Goal: Information Seeking & Learning: Learn about a topic

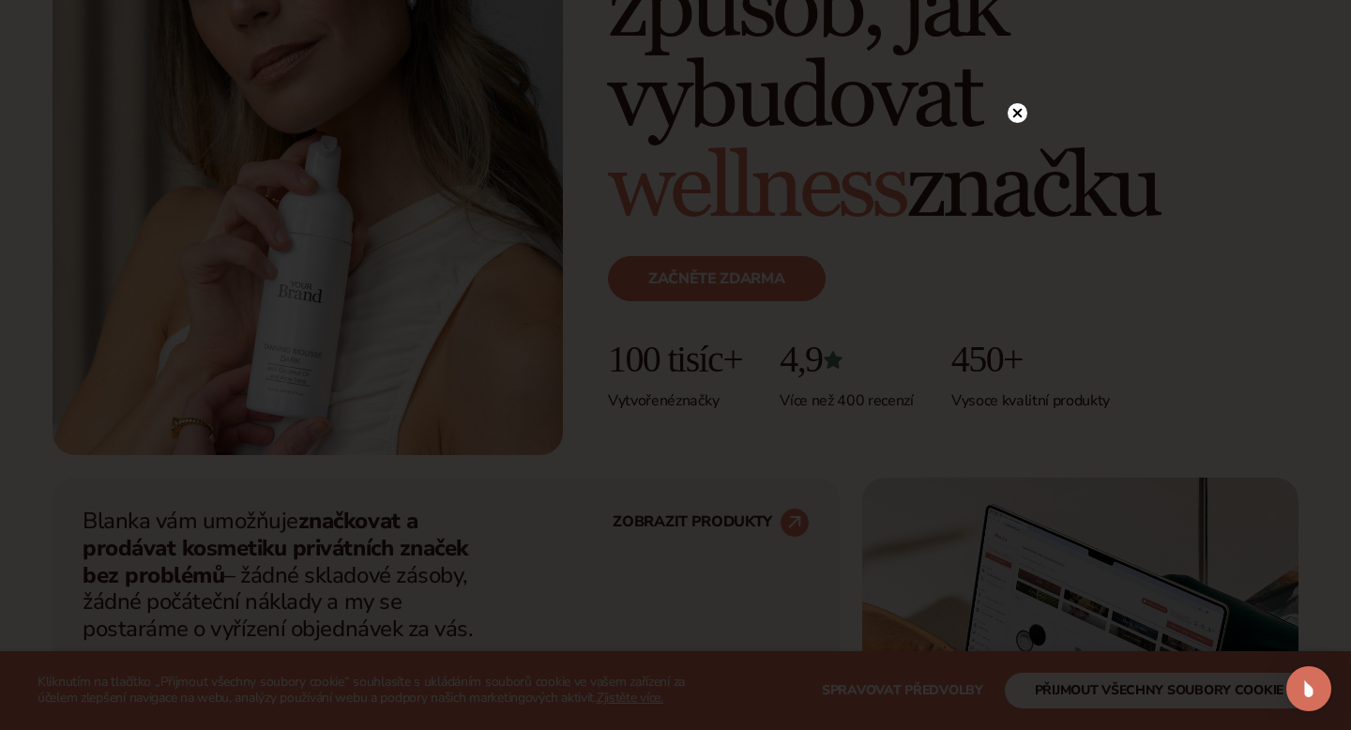
scroll to position [310, 0]
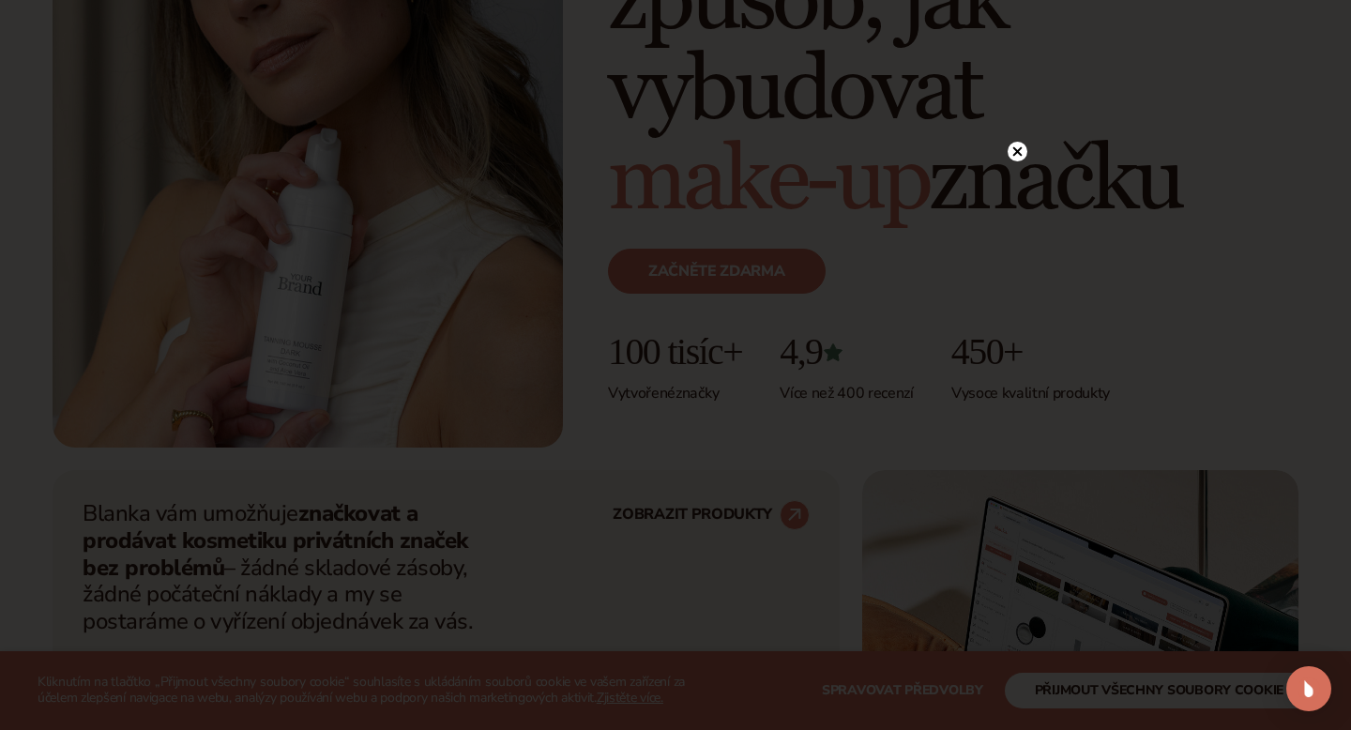
click at [1017, 151] on icon at bounding box center [1017, 150] width 9 height 9
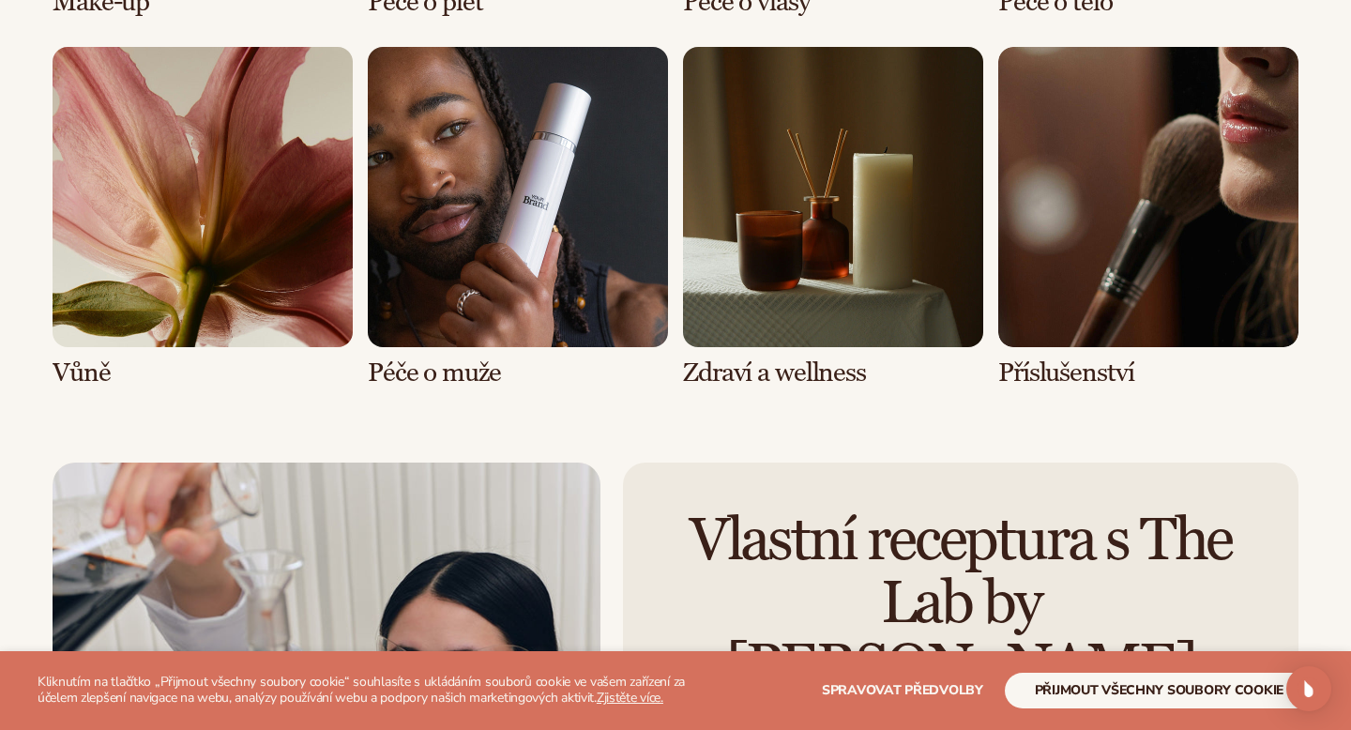
scroll to position [3953, 0]
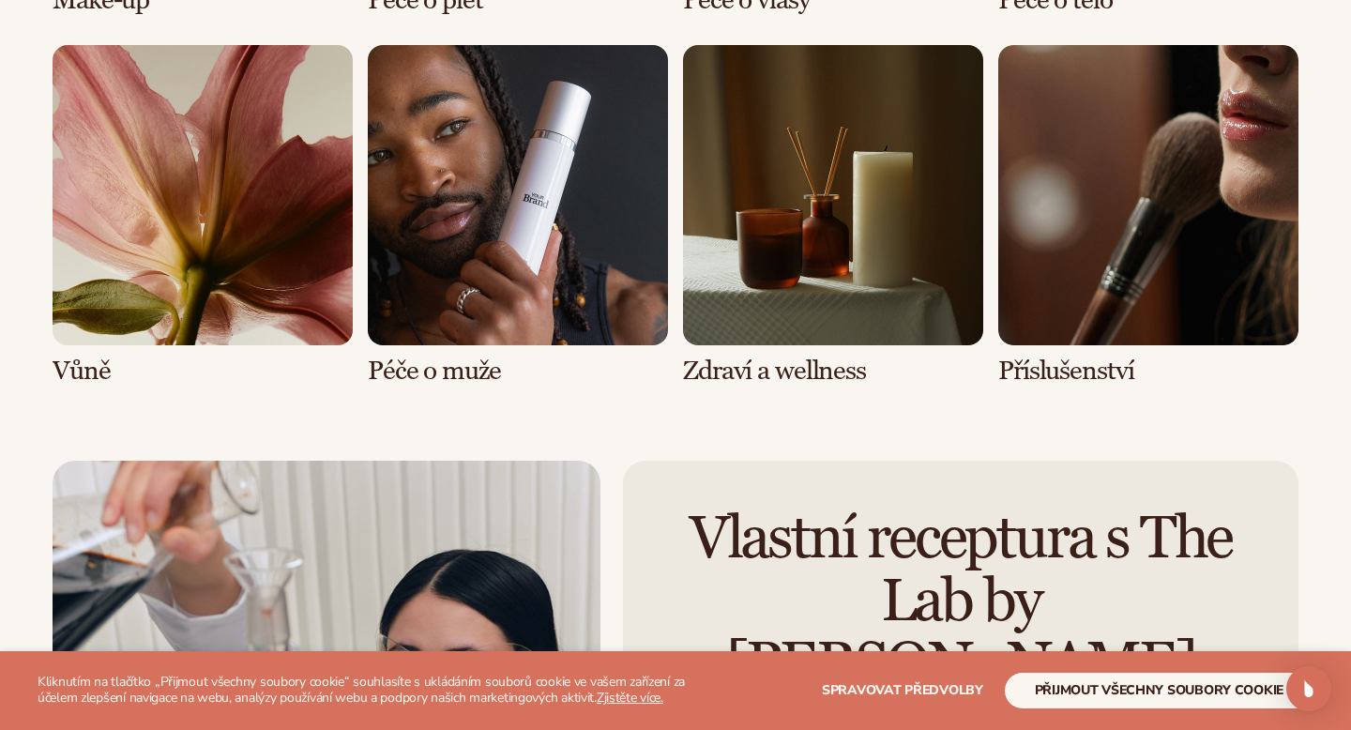
click at [259, 252] on link "5 / 8" at bounding box center [203, 215] width 300 height 341
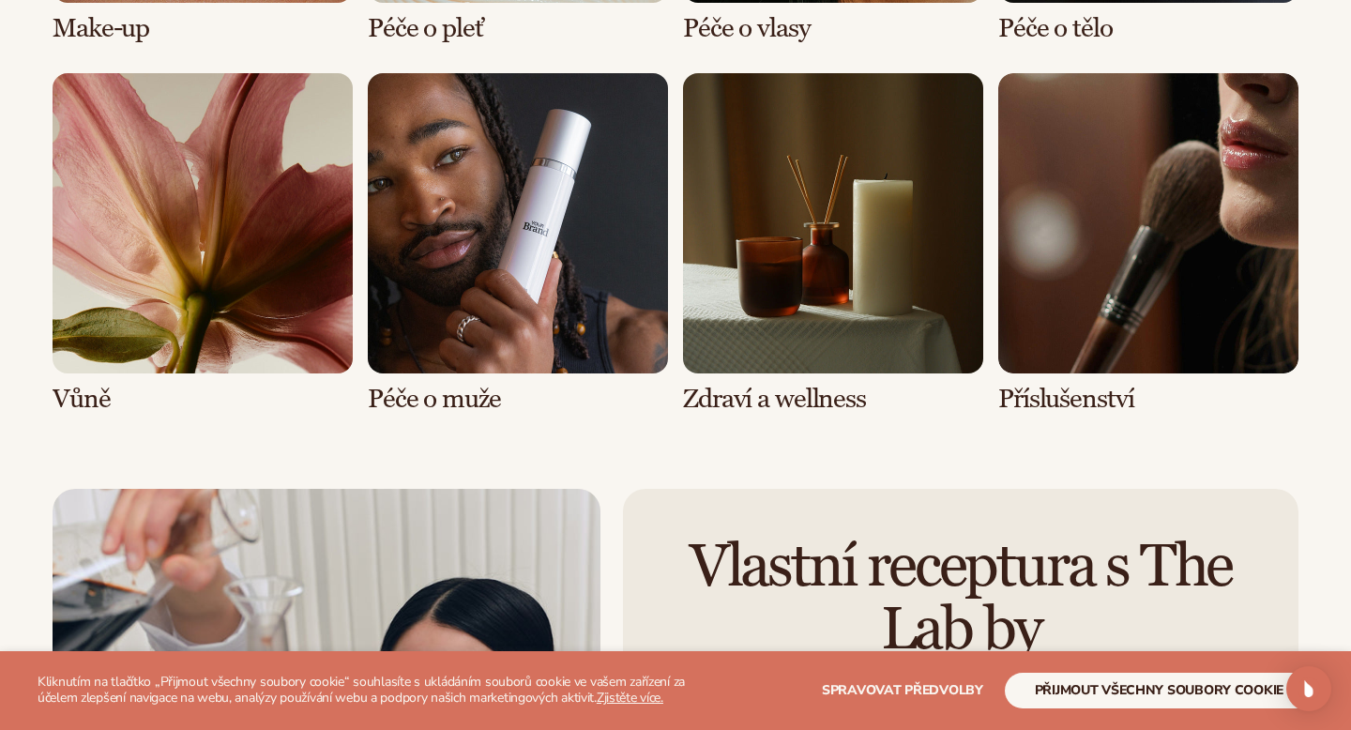
click at [94, 356] on link "5 / 8" at bounding box center [203, 243] width 300 height 341
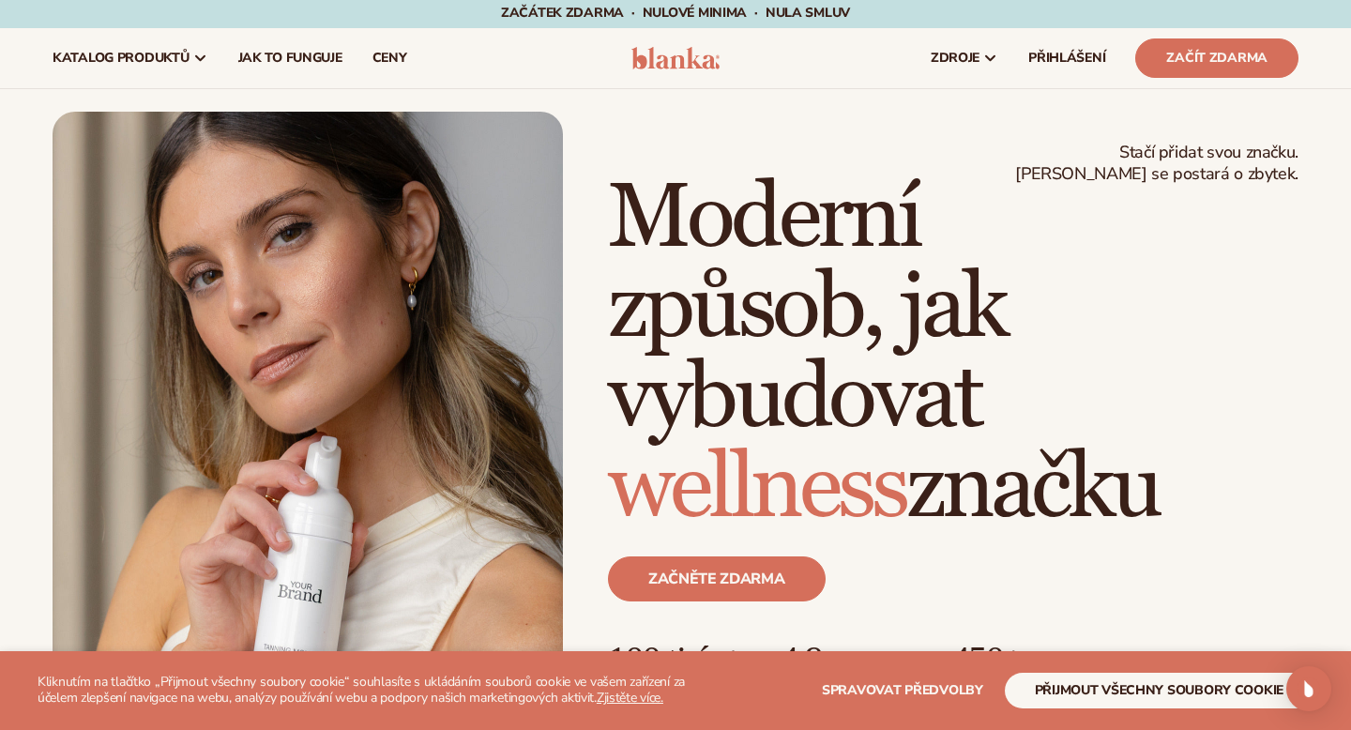
scroll to position [0, 0]
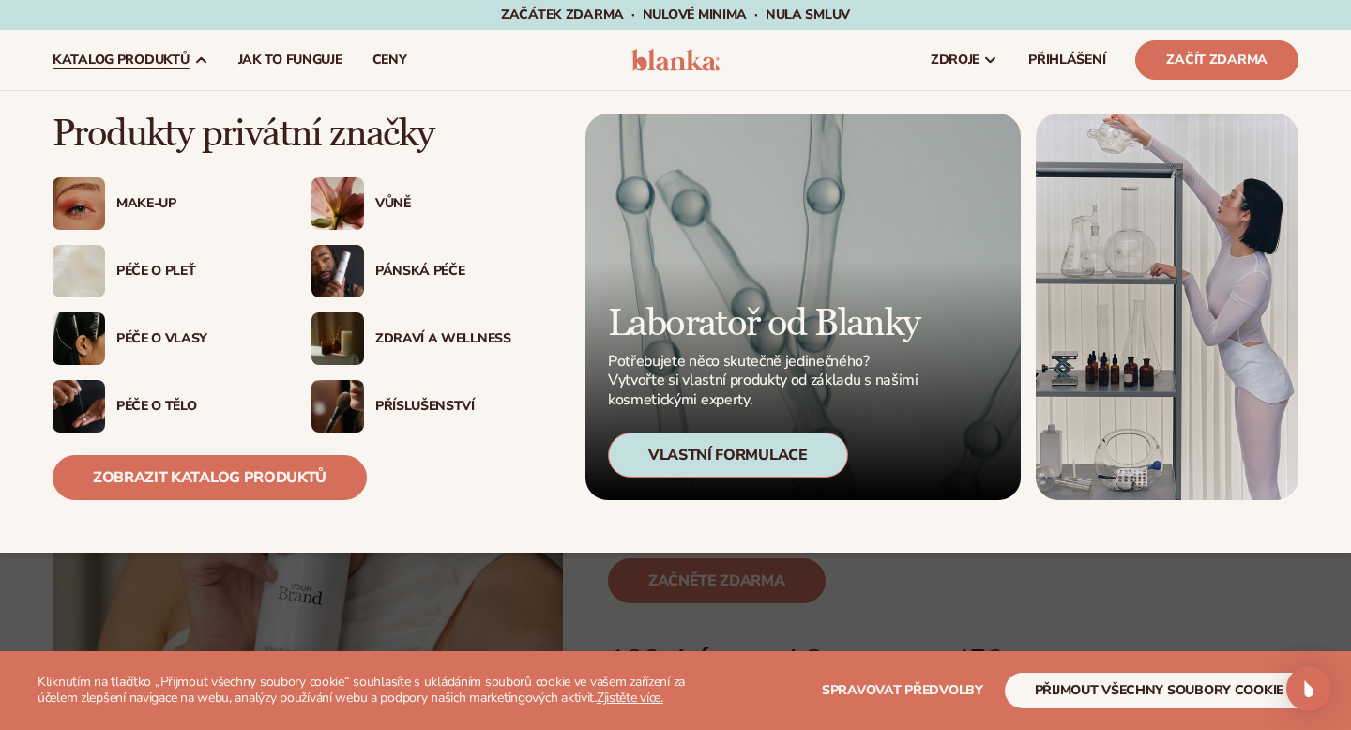
click at [135, 398] on font "Péče o tělo" at bounding box center [156, 406] width 80 height 18
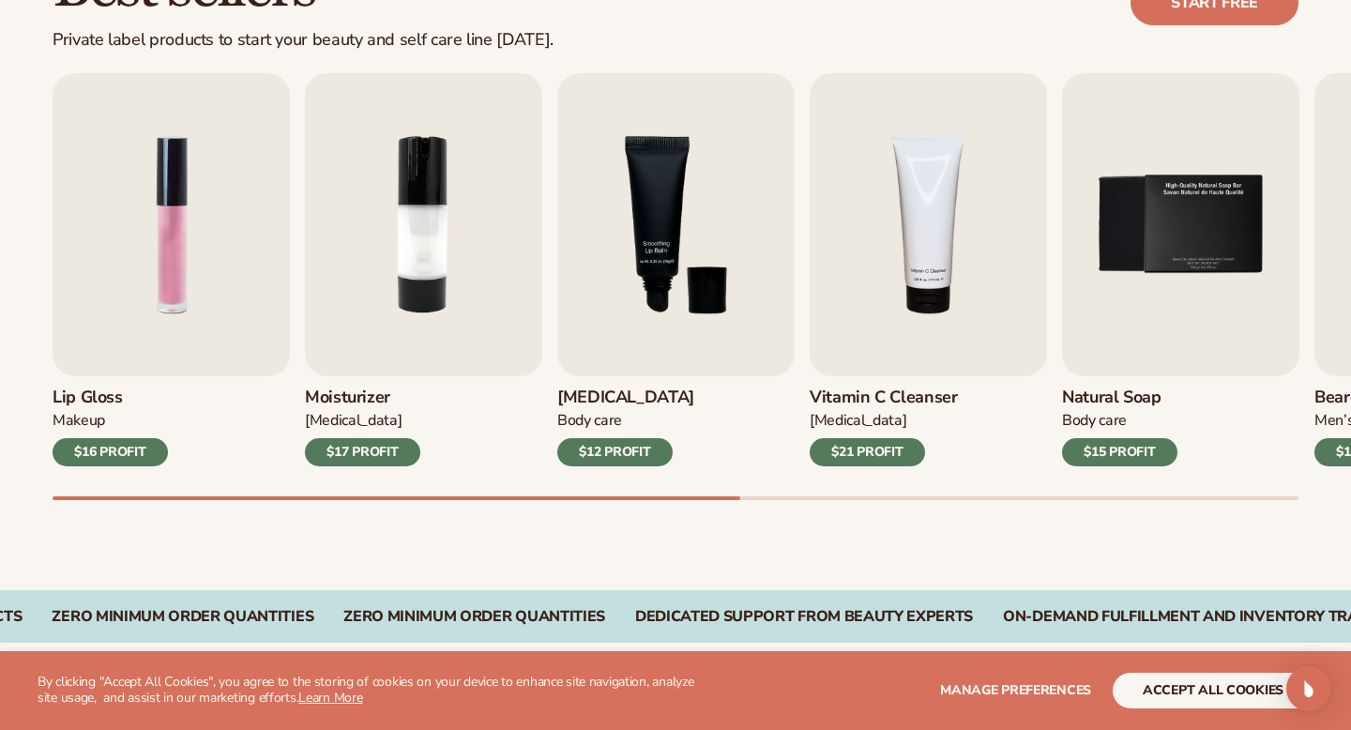
scroll to position [614, 0]
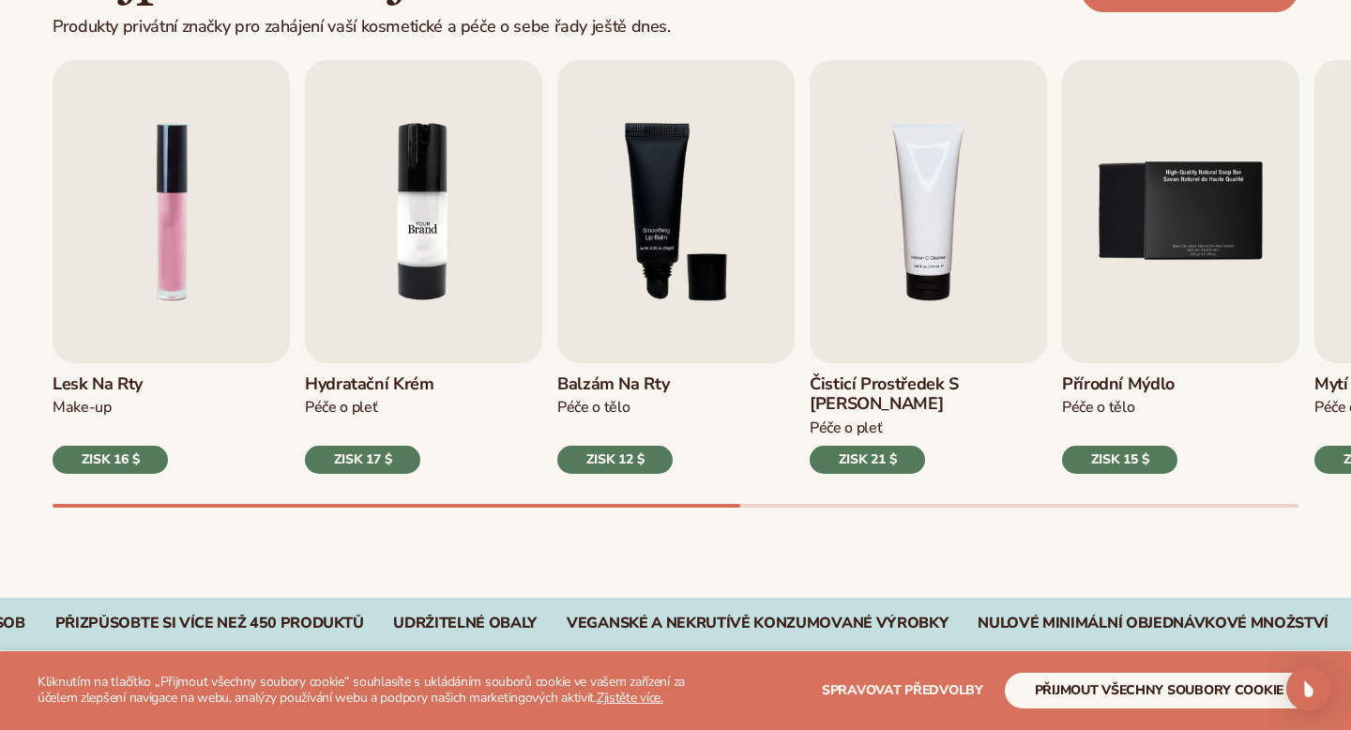
click at [410, 234] on img "2 / 9" at bounding box center [423, 211] width 237 height 303
click at [427, 238] on img "2 / 9" at bounding box center [423, 211] width 237 height 303
click at [382, 447] on div "ZISK 17 $" at bounding box center [362, 460] width 115 height 28
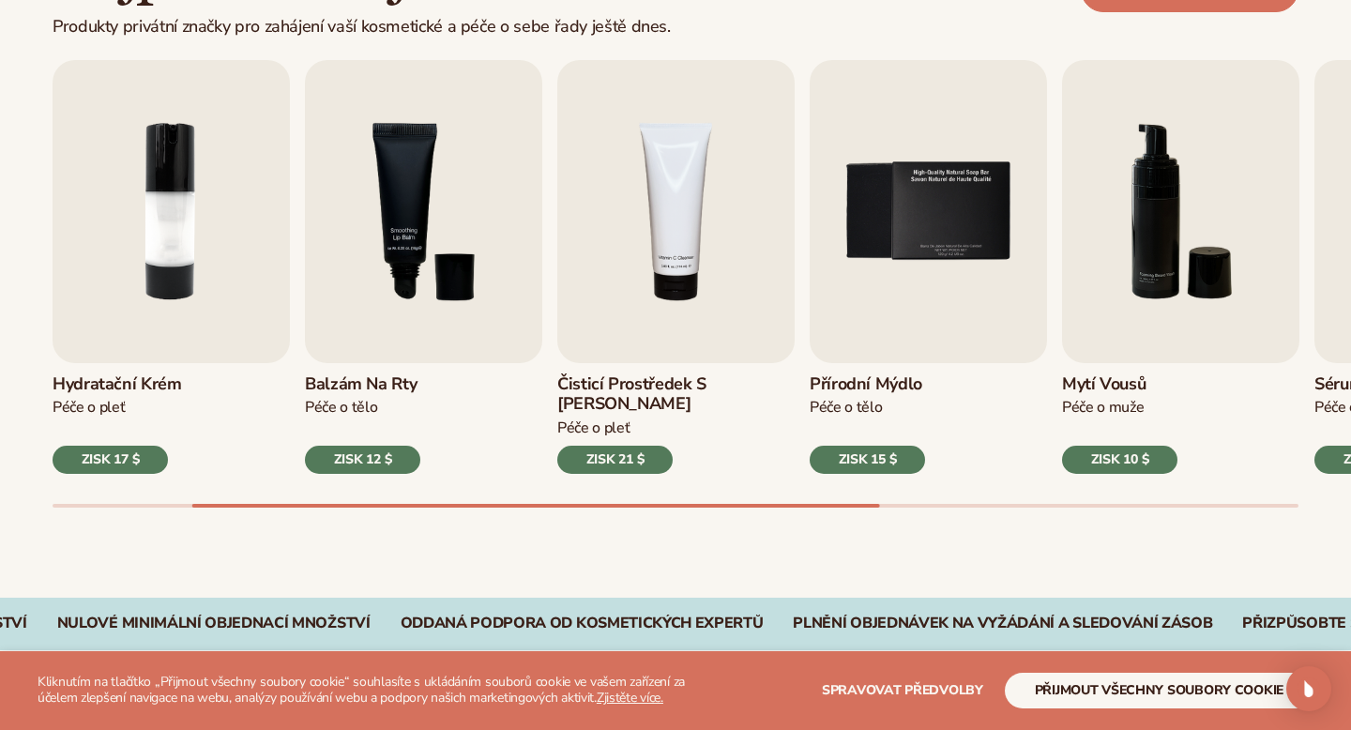
click at [349, 538] on div "Nejprodávanější Produkty privátní značky pro zahájení vaší kosmetické a péče o …" at bounding box center [675, 243] width 1351 height 707
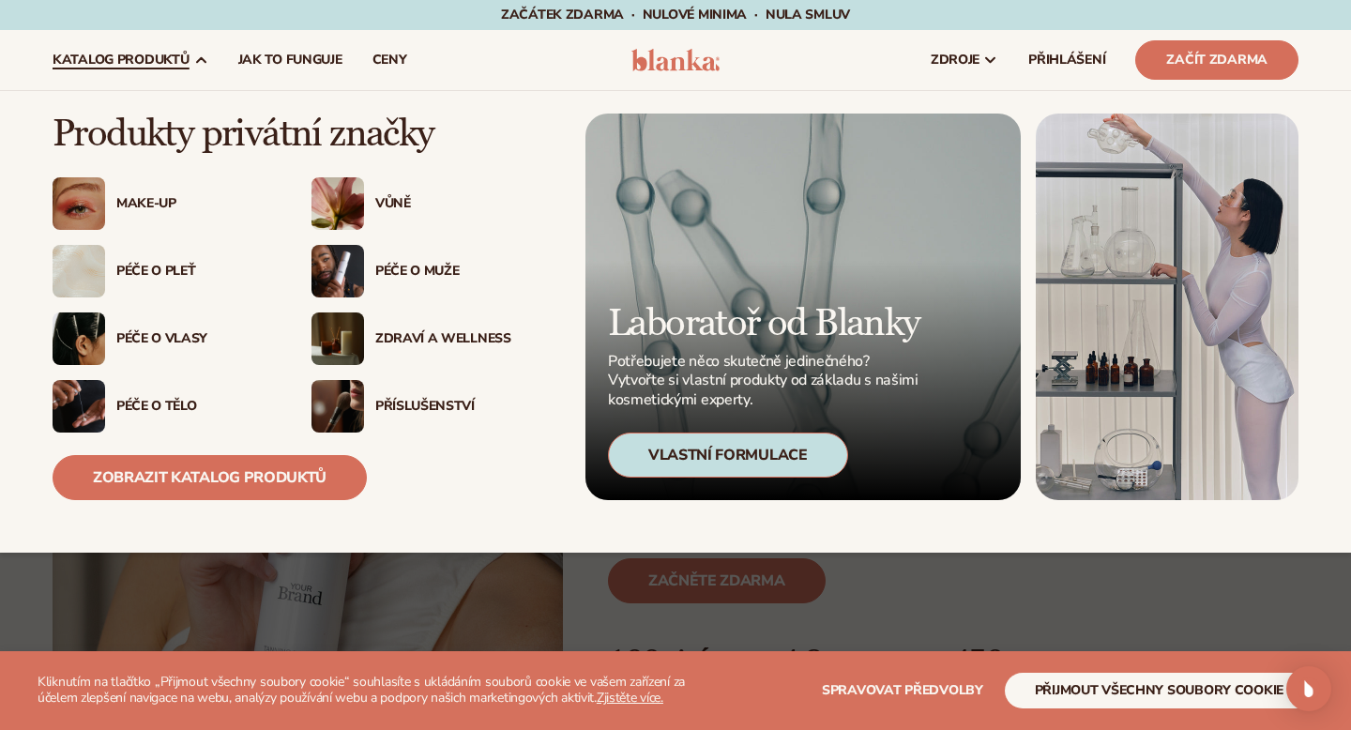
click at [117, 398] on font "Péče o tělo" at bounding box center [156, 406] width 80 height 18
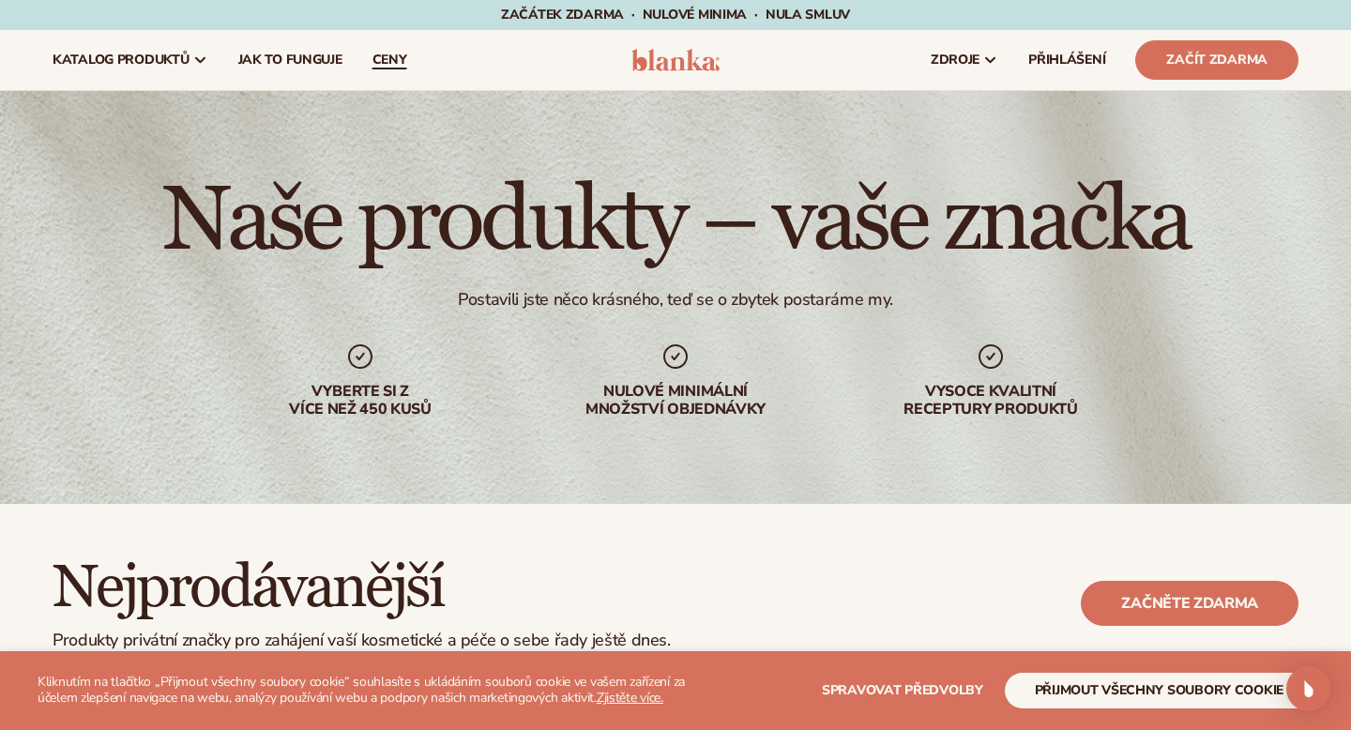
click at [391, 62] on font "ceny" at bounding box center [389, 60] width 35 height 18
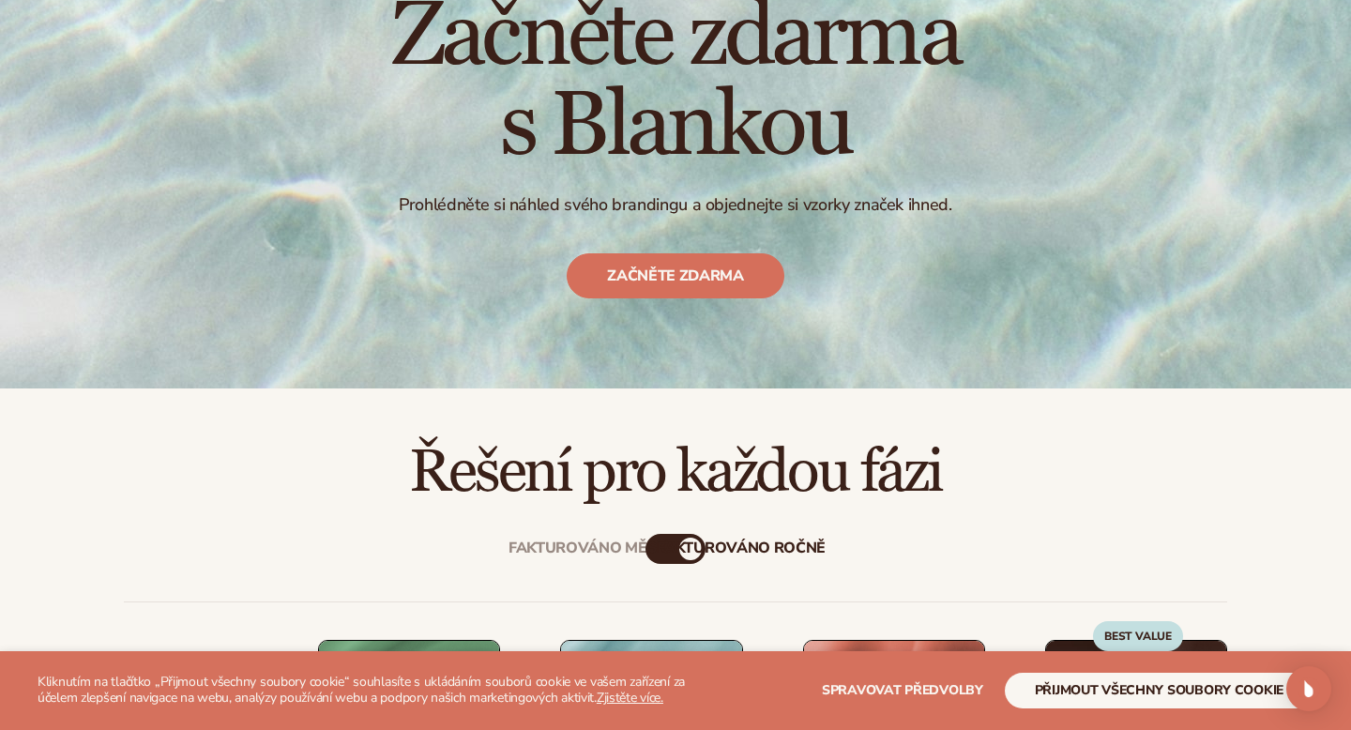
scroll to position [190, 0]
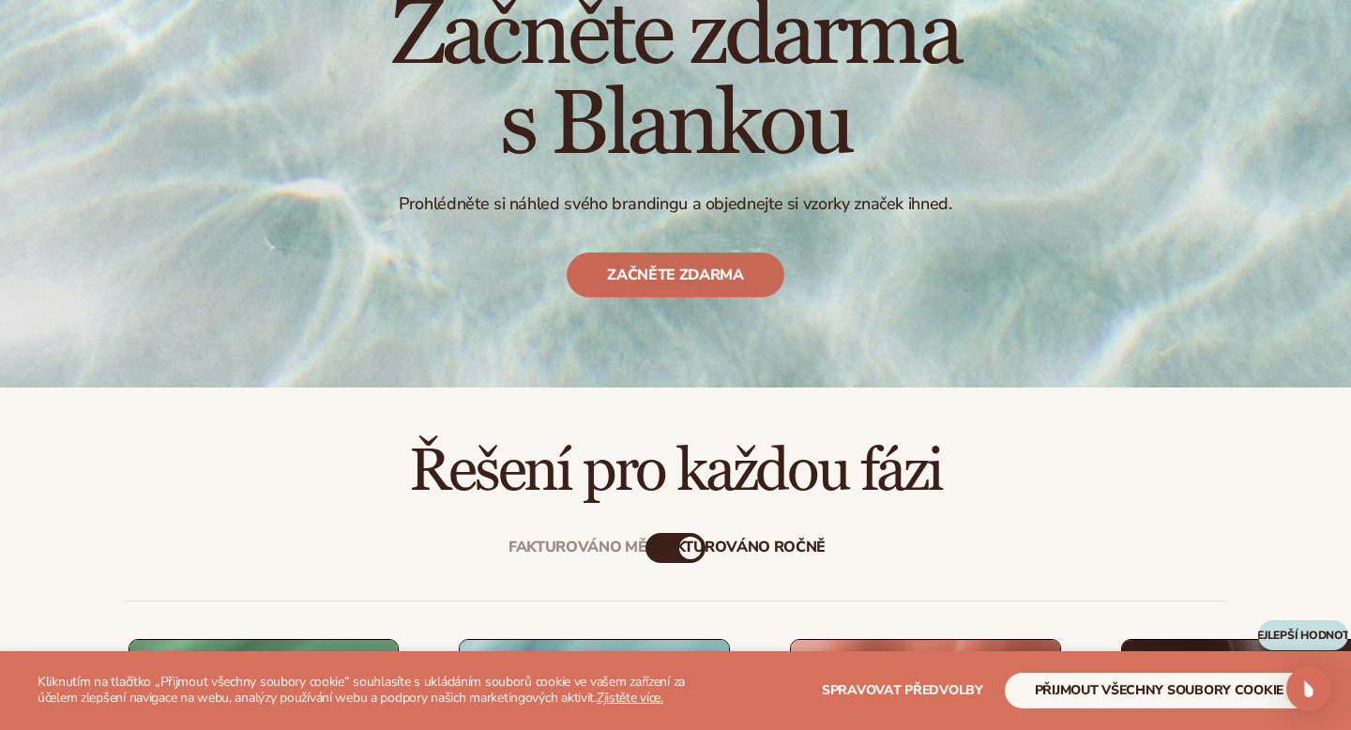
drag, startPoint x: 719, startPoint y: 277, endPoint x: 750, endPoint y: 279, distance: 32.0
click at [719, 277] on font "Začněte zdarma" at bounding box center [675, 275] width 137 height 21
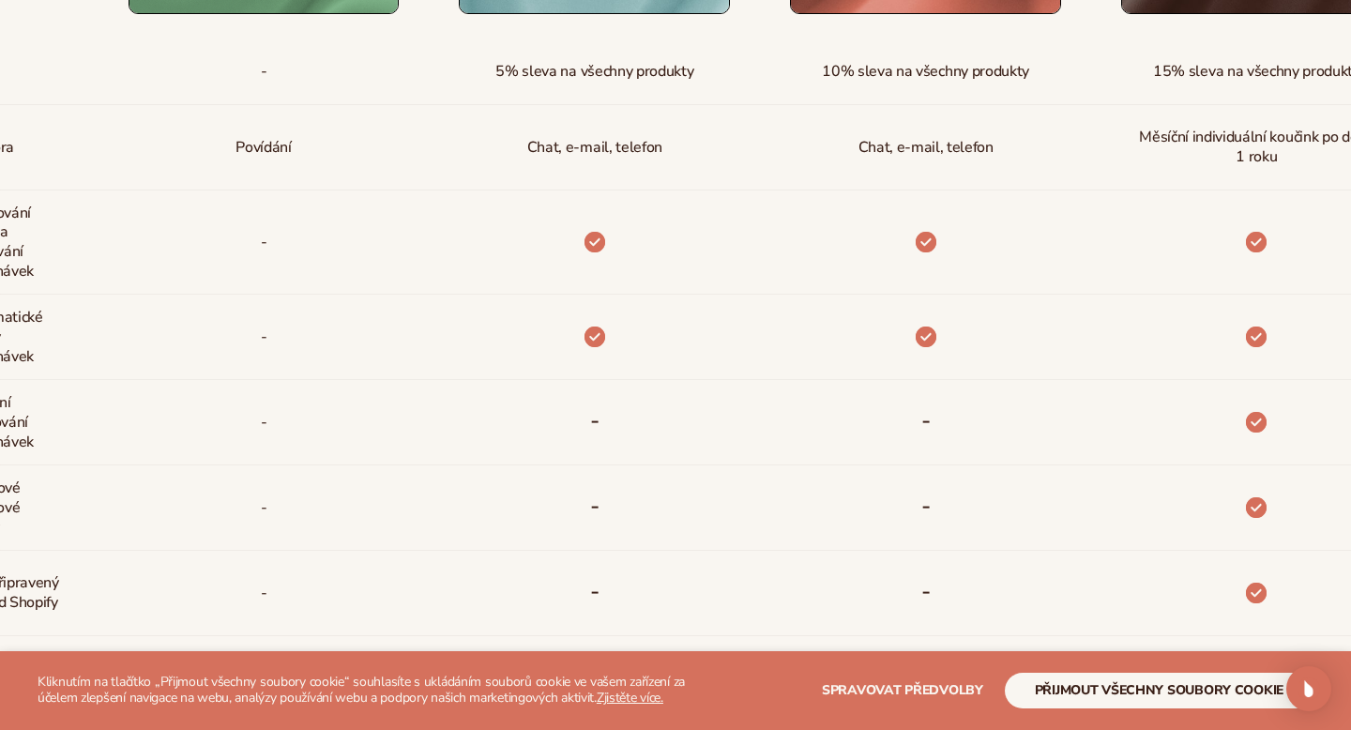
scroll to position [989, 0]
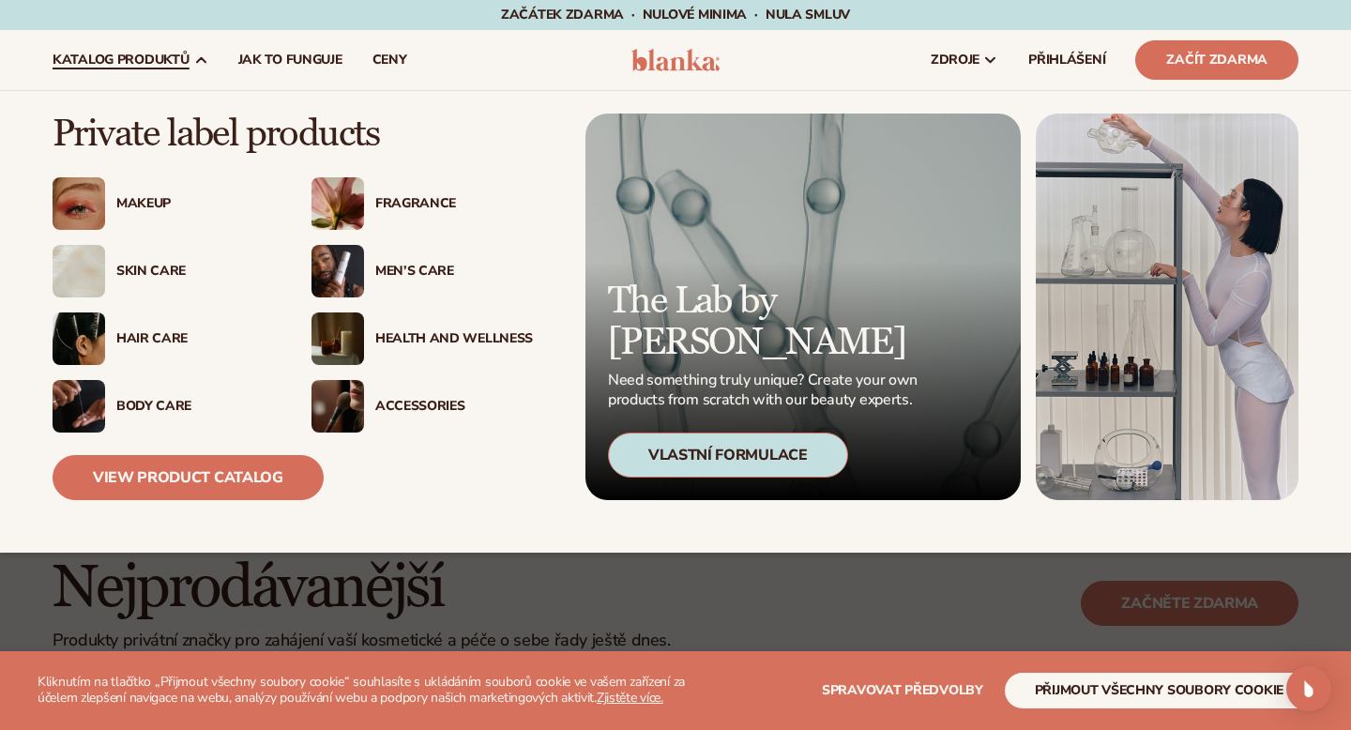
click at [133, 201] on div "Makeup" at bounding box center [195, 204] width 158 height 16
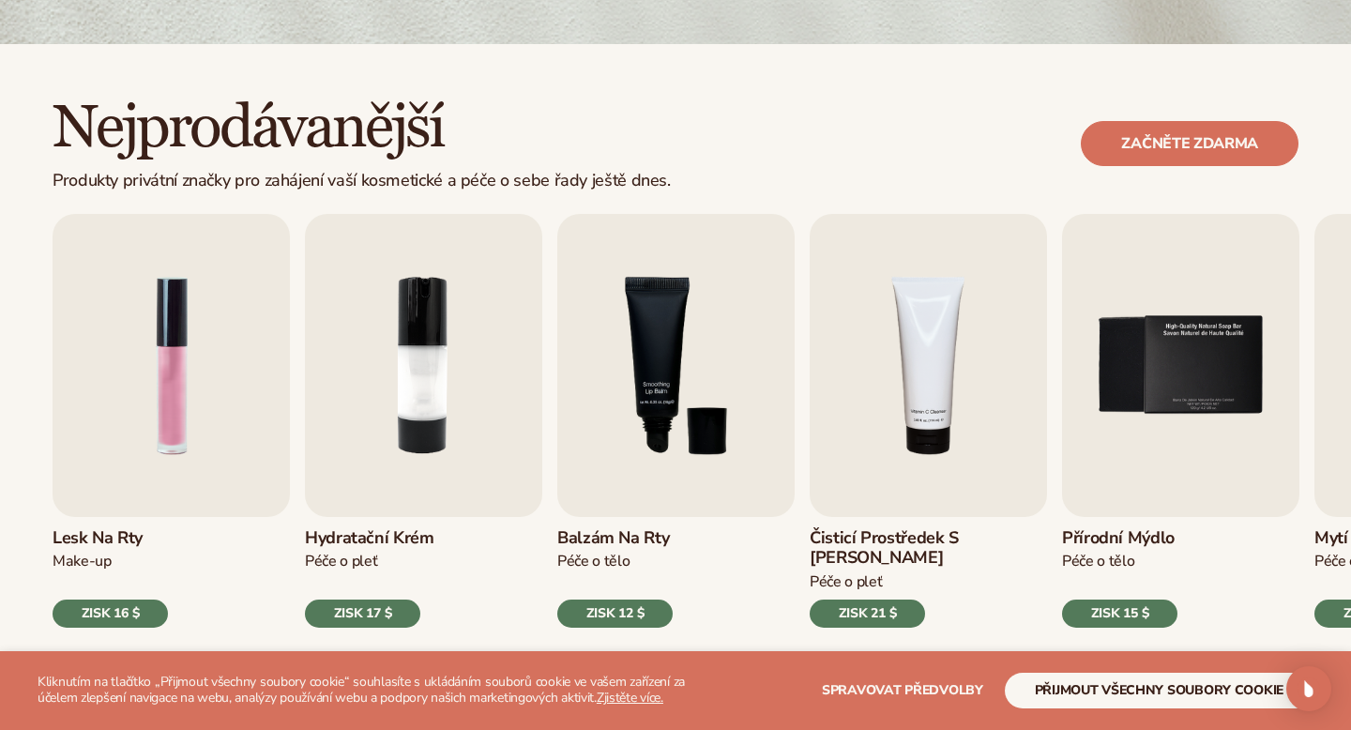
scroll to position [461, 0]
click at [233, 393] on img "1 / 9" at bounding box center [171, 364] width 237 height 303
click at [129, 603] on font "ZISK 16 $" at bounding box center [110, 612] width 57 height 18
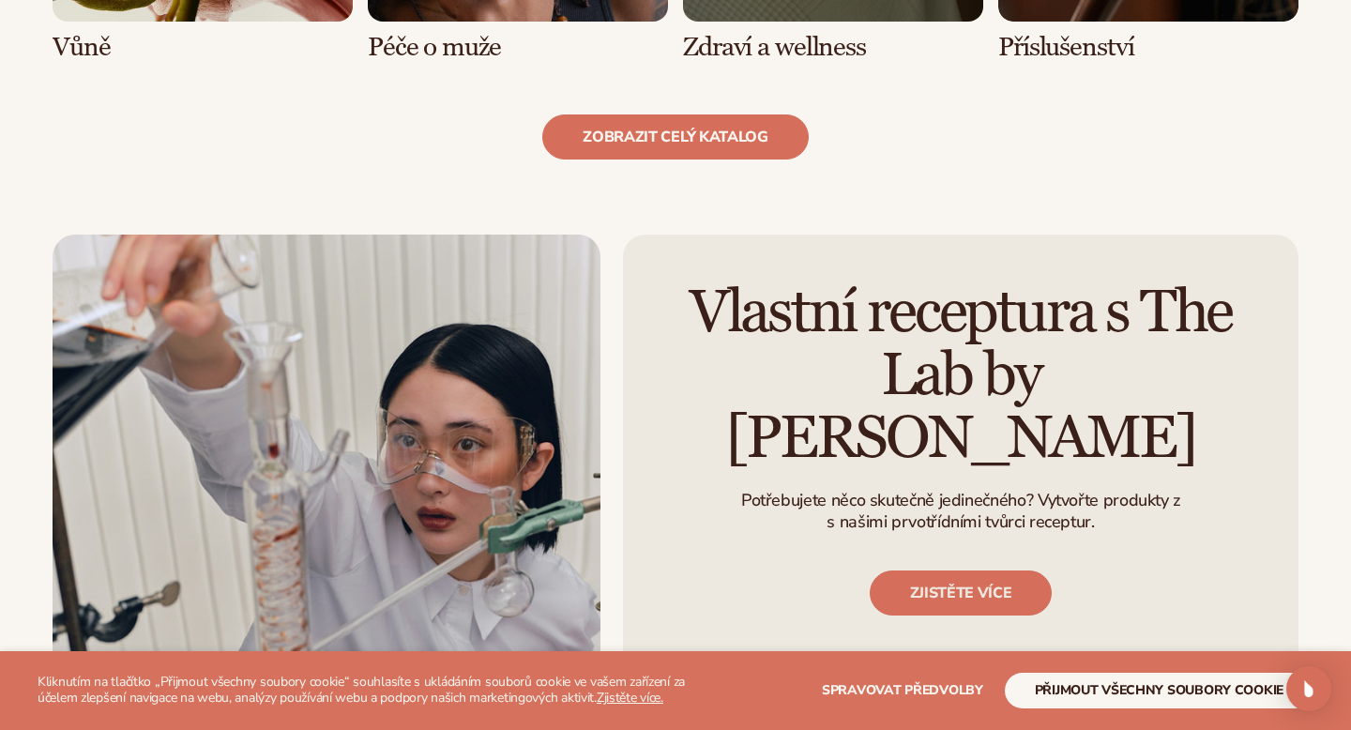
scroll to position [2090, 0]
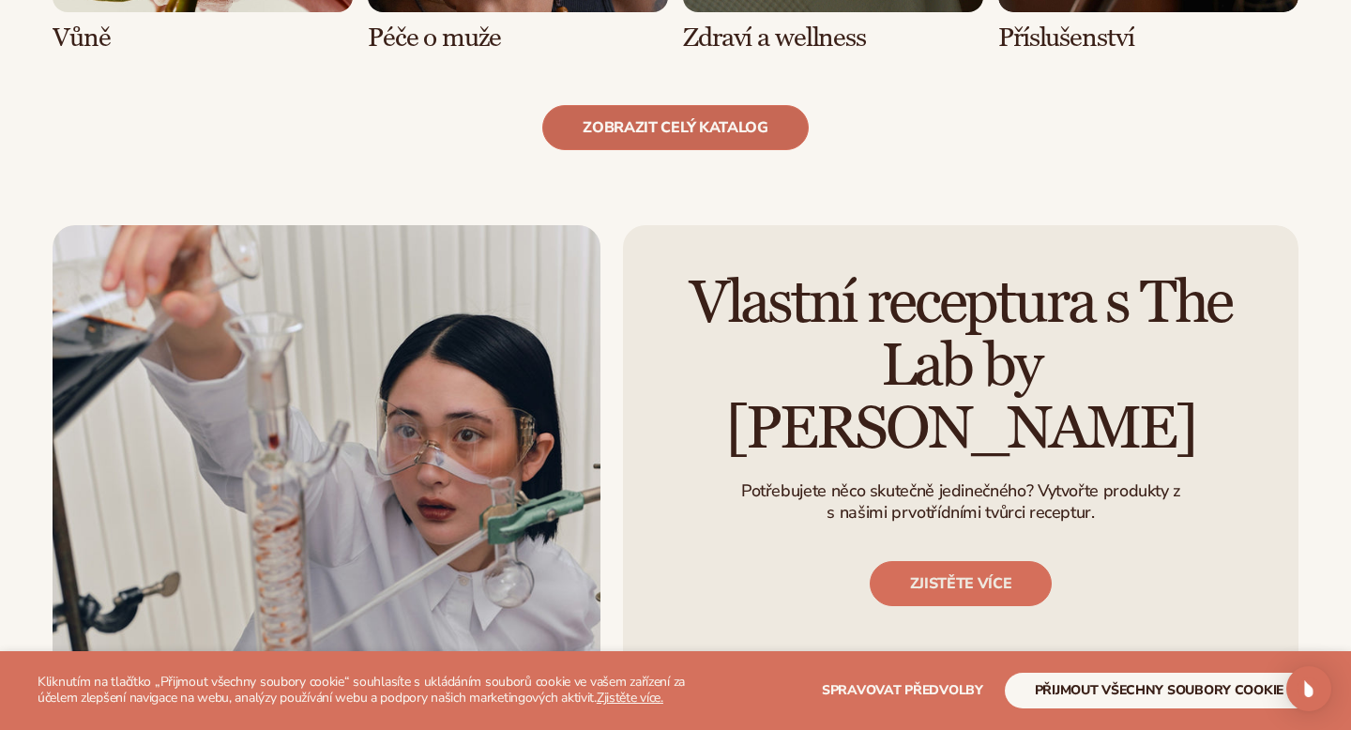
click at [623, 129] on font "zobrazit celý katalog" at bounding box center [675, 127] width 185 height 21
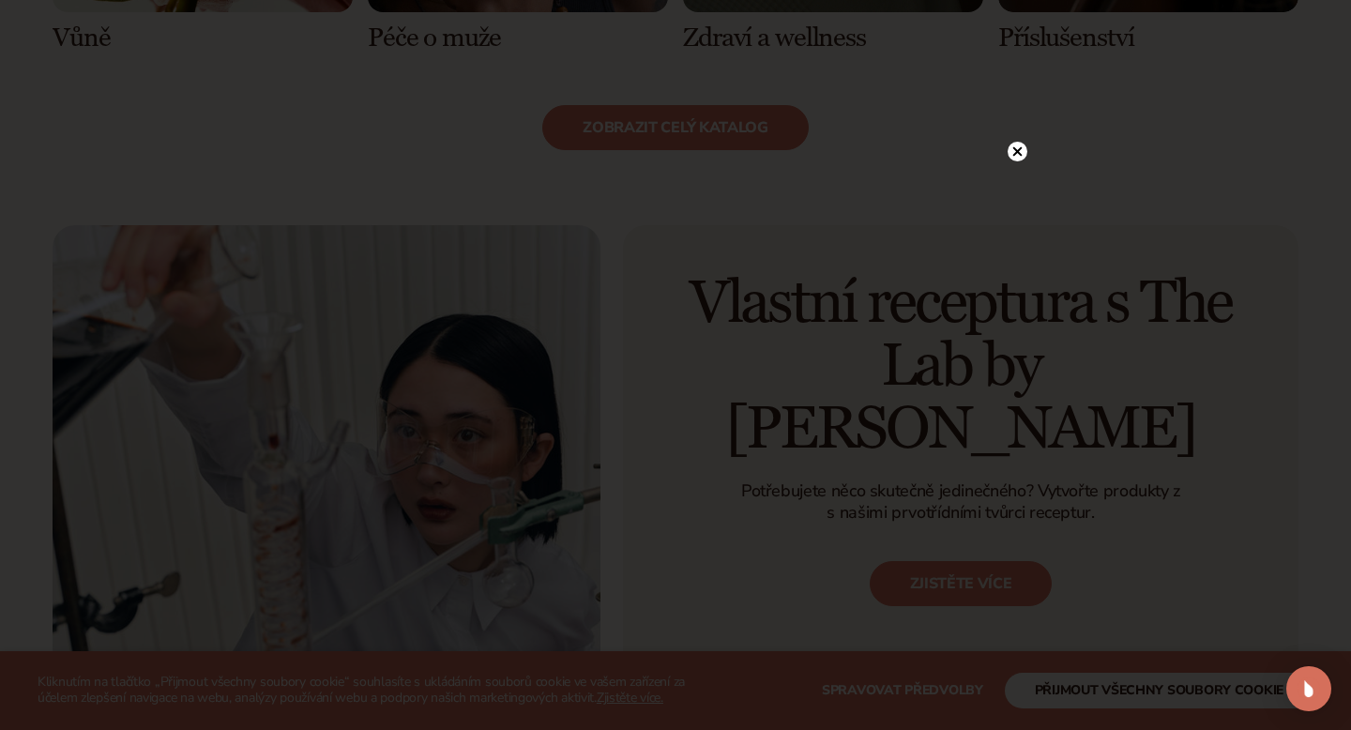
click at [1020, 150] on circle at bounding box center [1018, 152] width 20 height 20
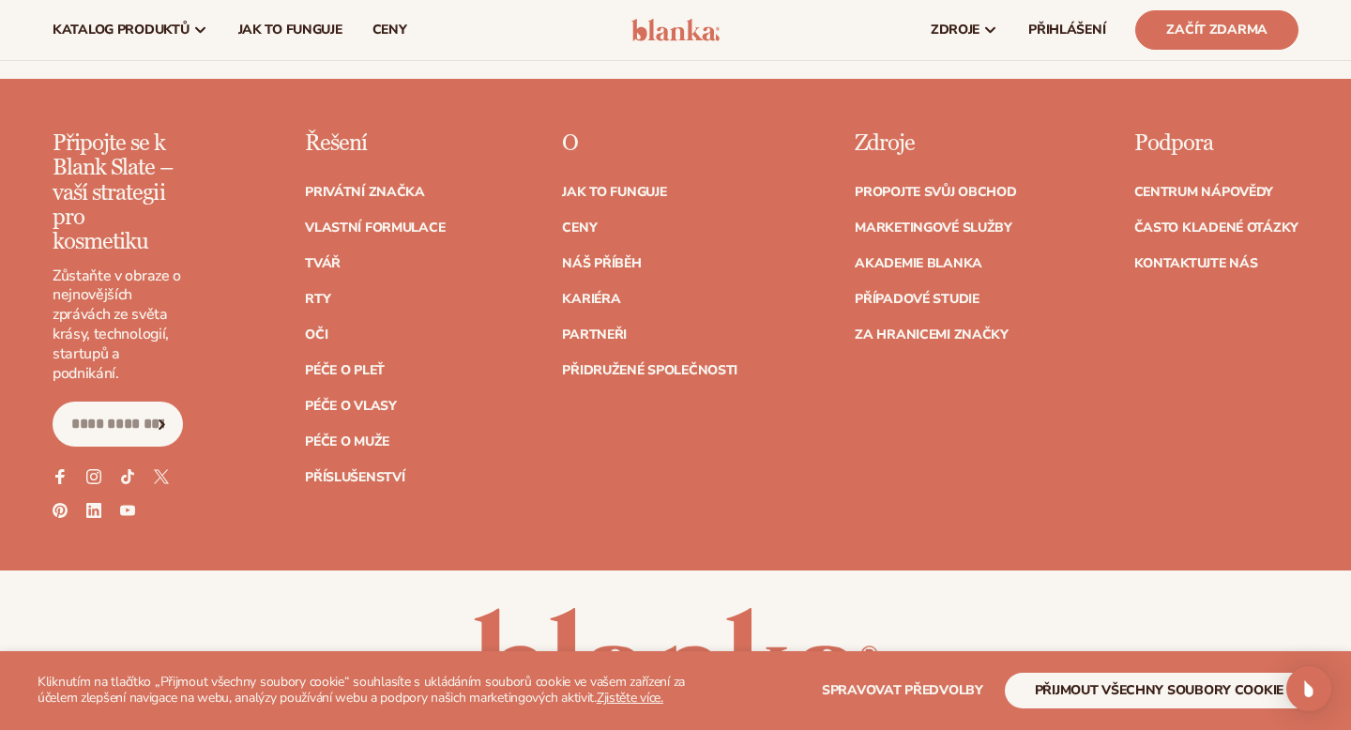
scroll to position [3350, 0]
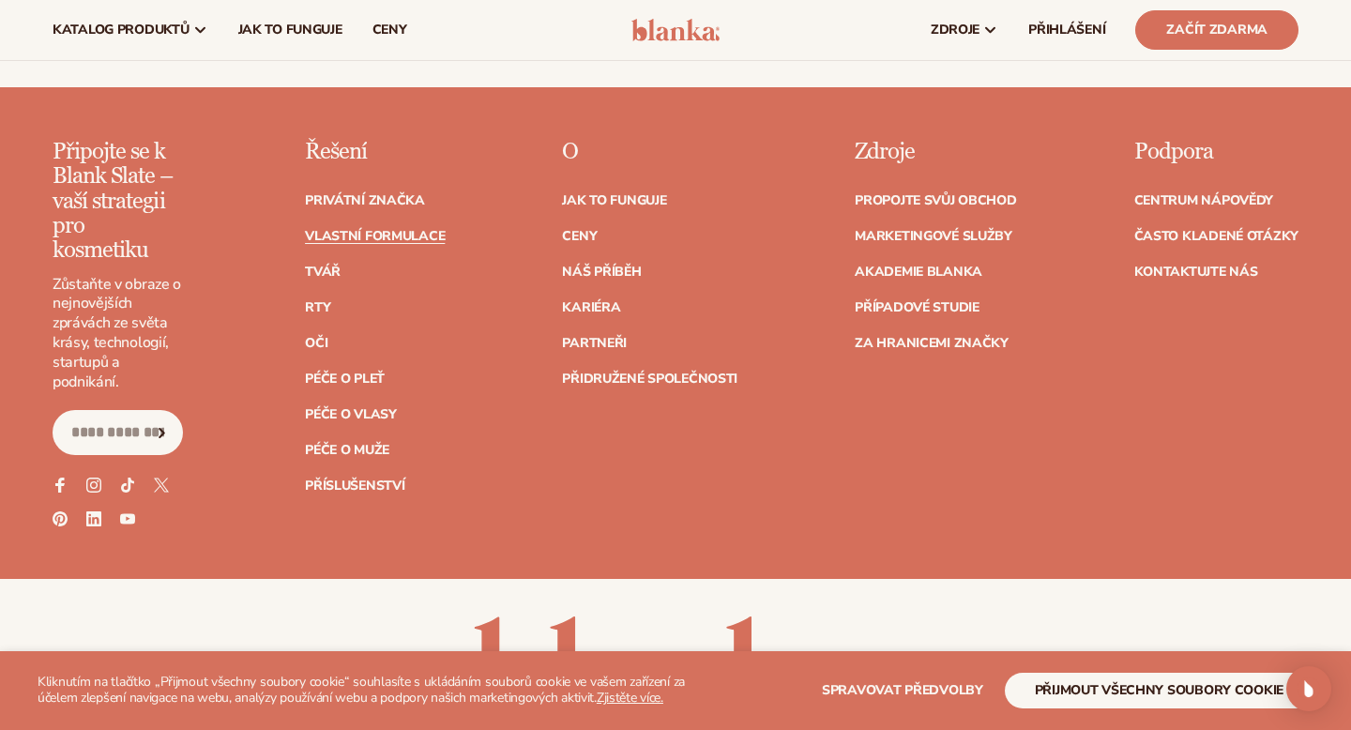
click at [335, 227] on font "Vlastní formulace" at bounding box center [375, 236] width 140 height 18
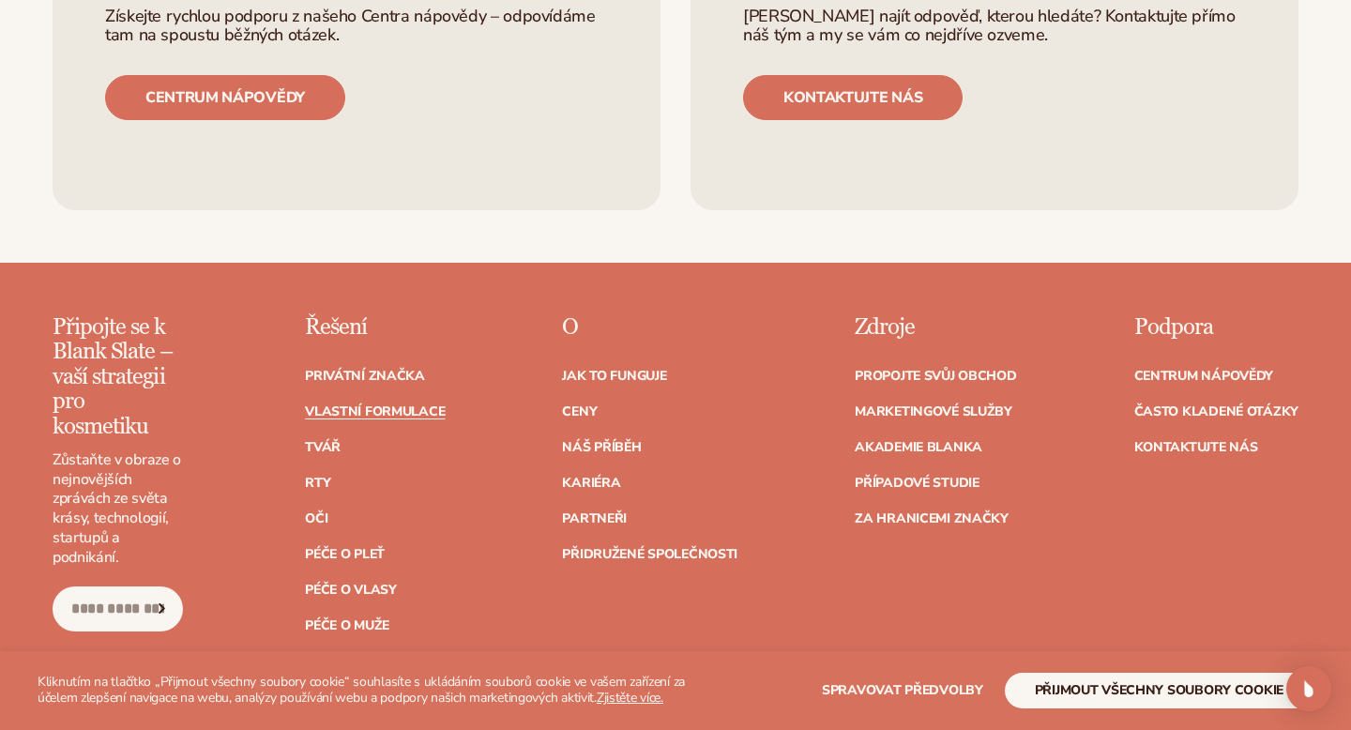
scroll to position [2591, 0]
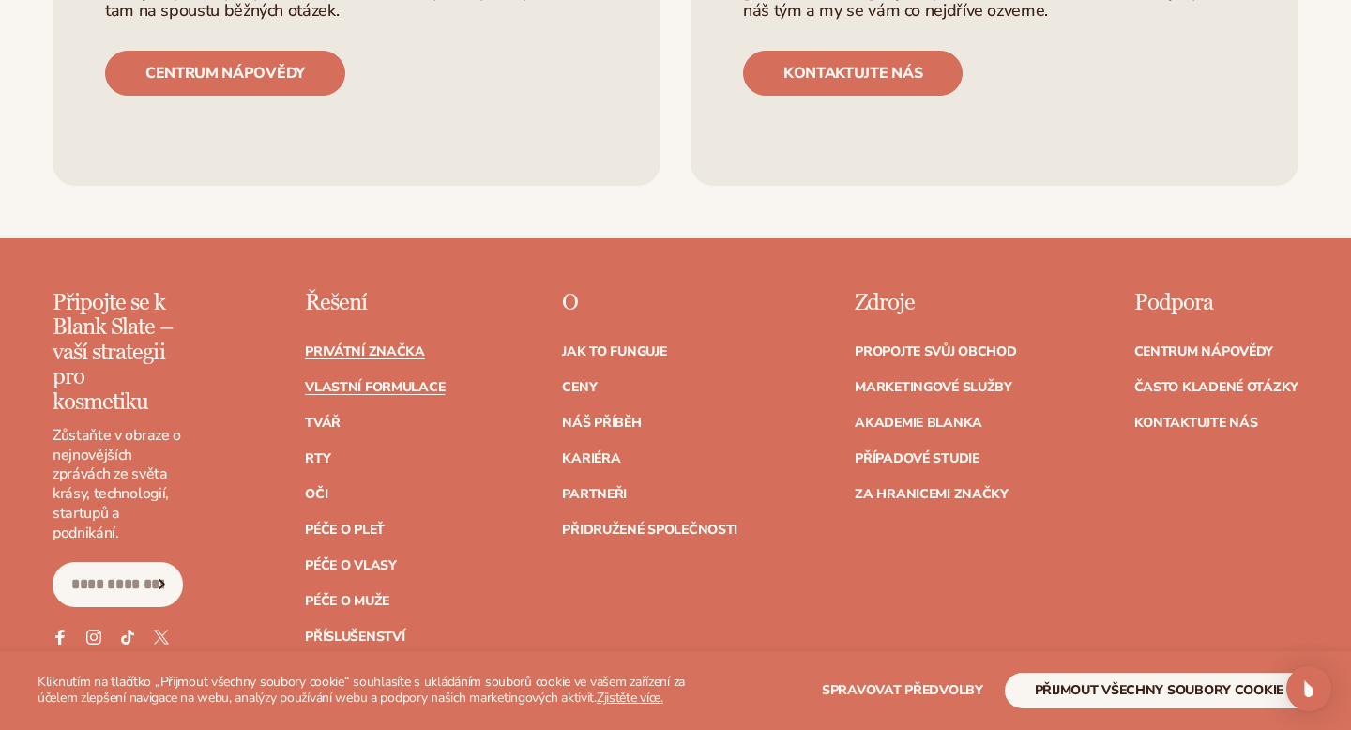
click at [373, 342] on font "Privátní značka" at bounding box center [365, 351] width 120 height 18
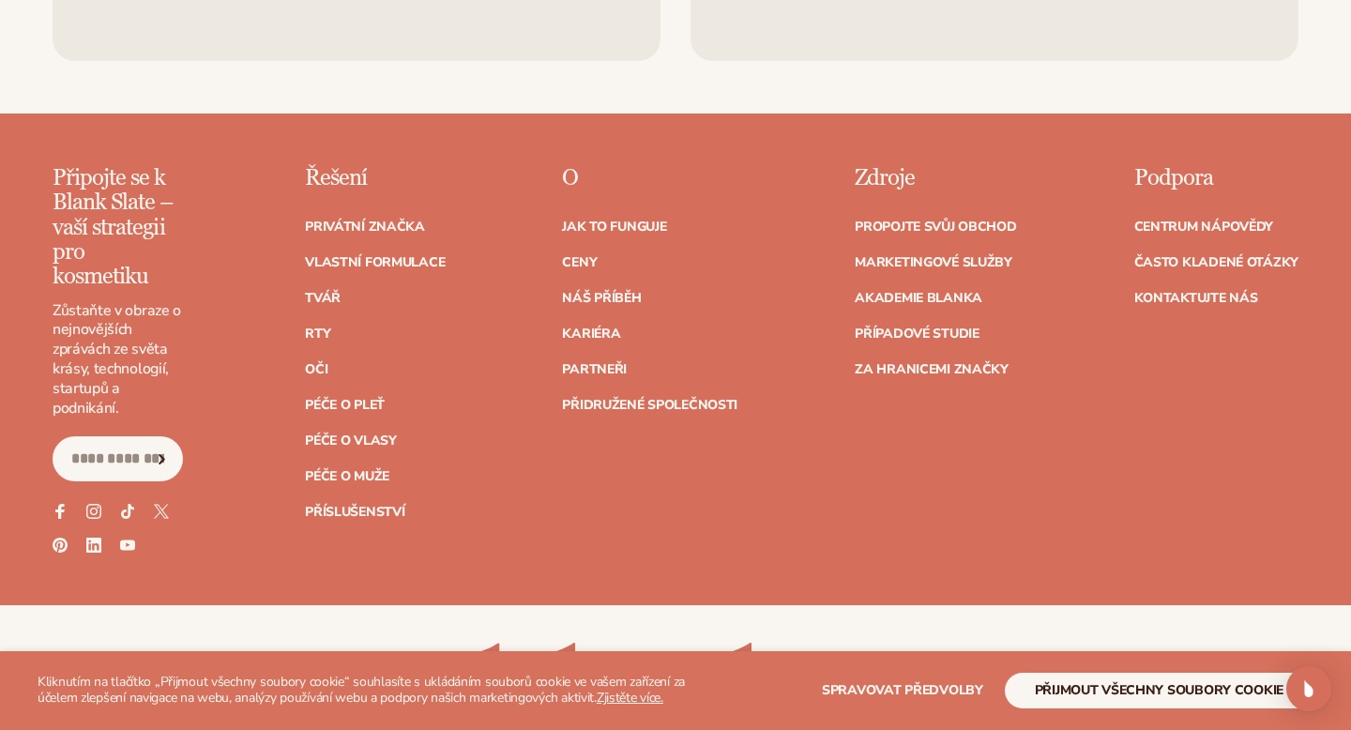
scroll to position [3363, 0]
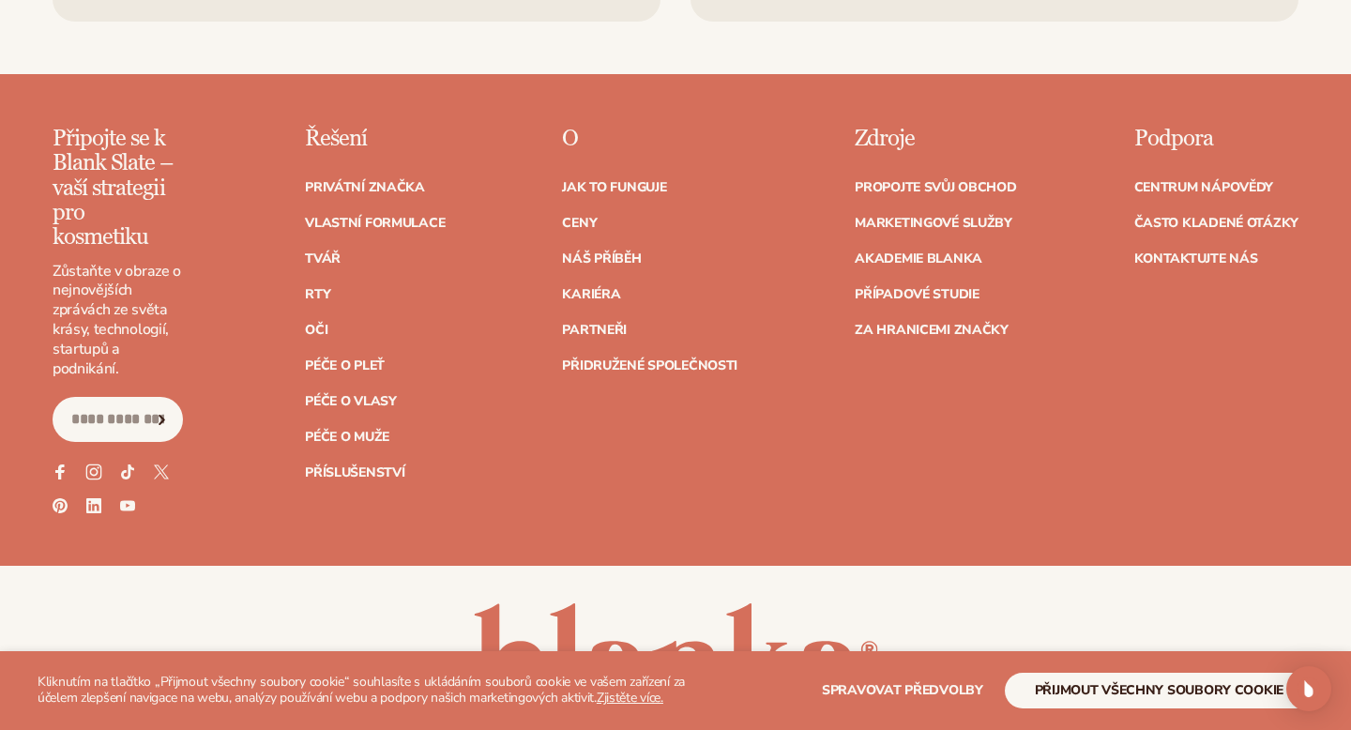
click at [91, 464] on icon at bounding box center [93, 472] width 16 height 16
click at [324, 285] on font "Rty" at bounding box center [317, 294] width 25 height 18
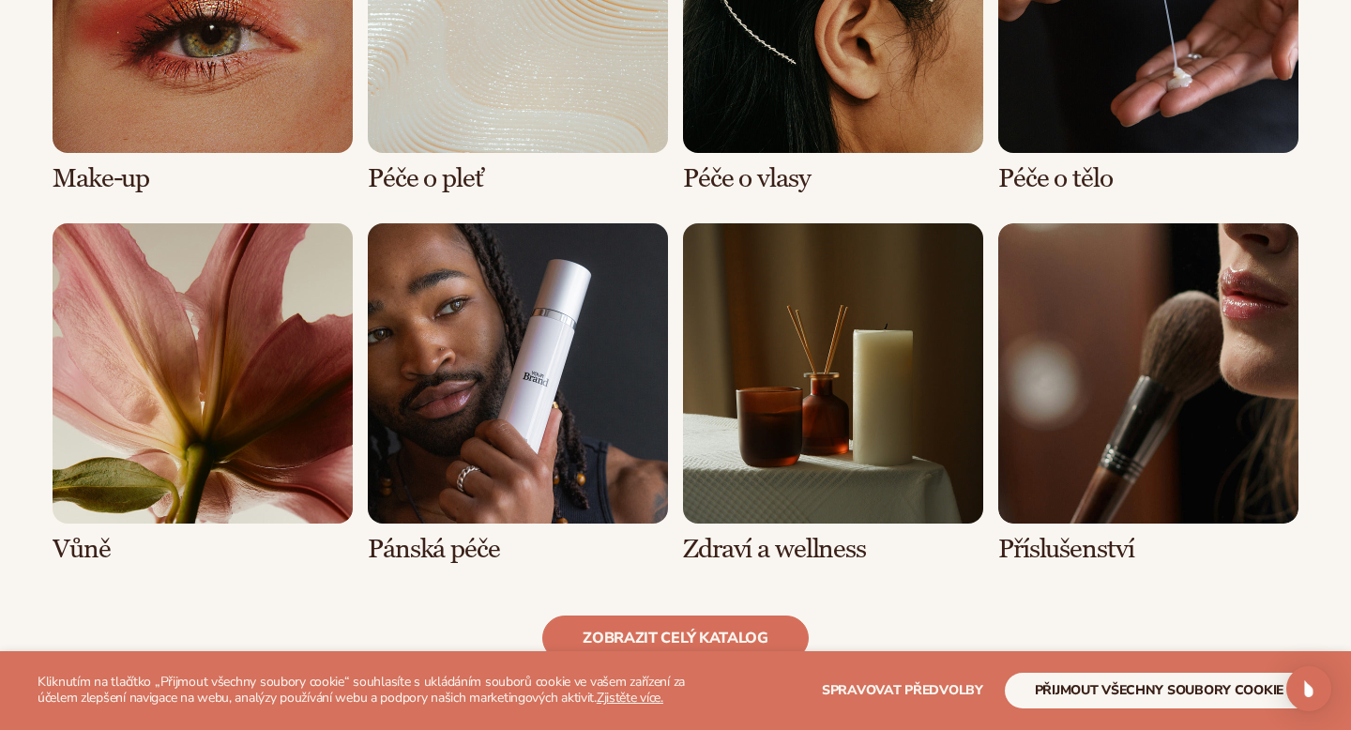
scroll to position [1611, 0]
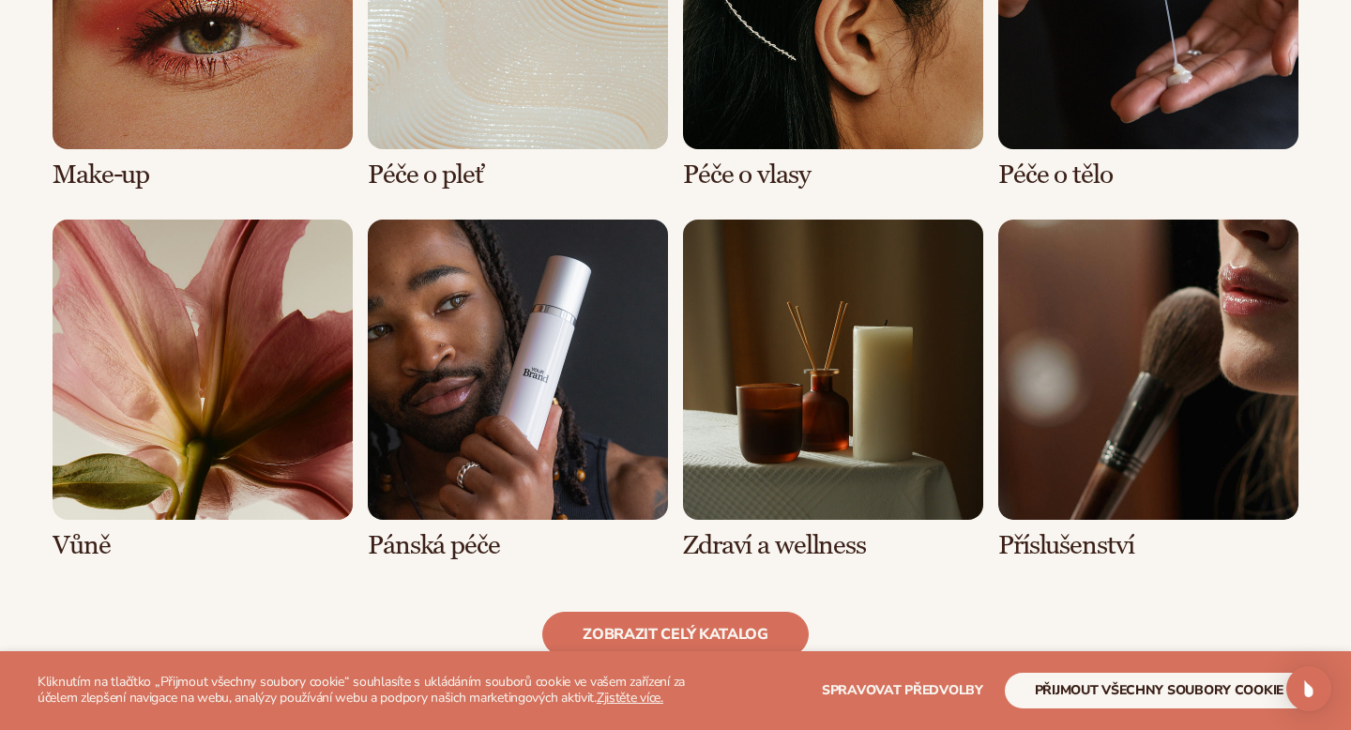
click at [453, 122] on link "2 / 8" at bounding box center [518, 19] width 300 height 341
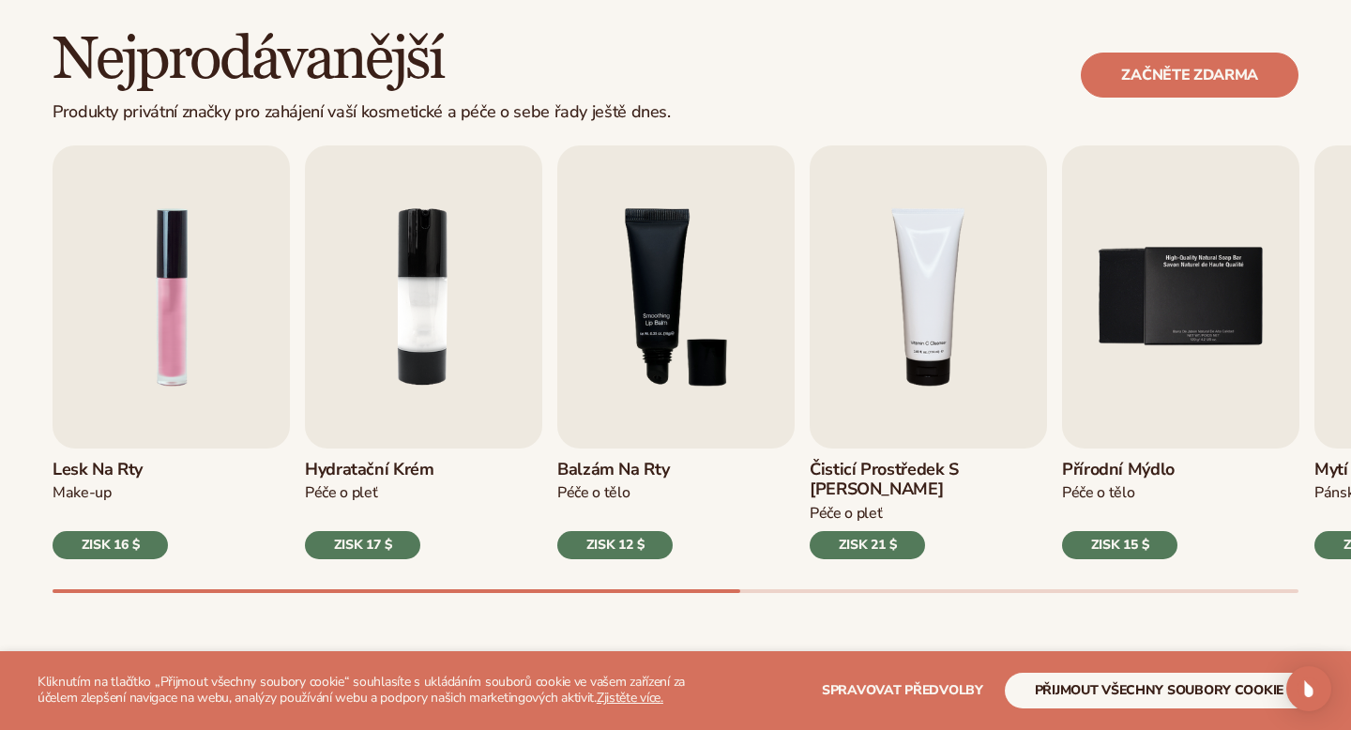
scroll to position [535, 0]
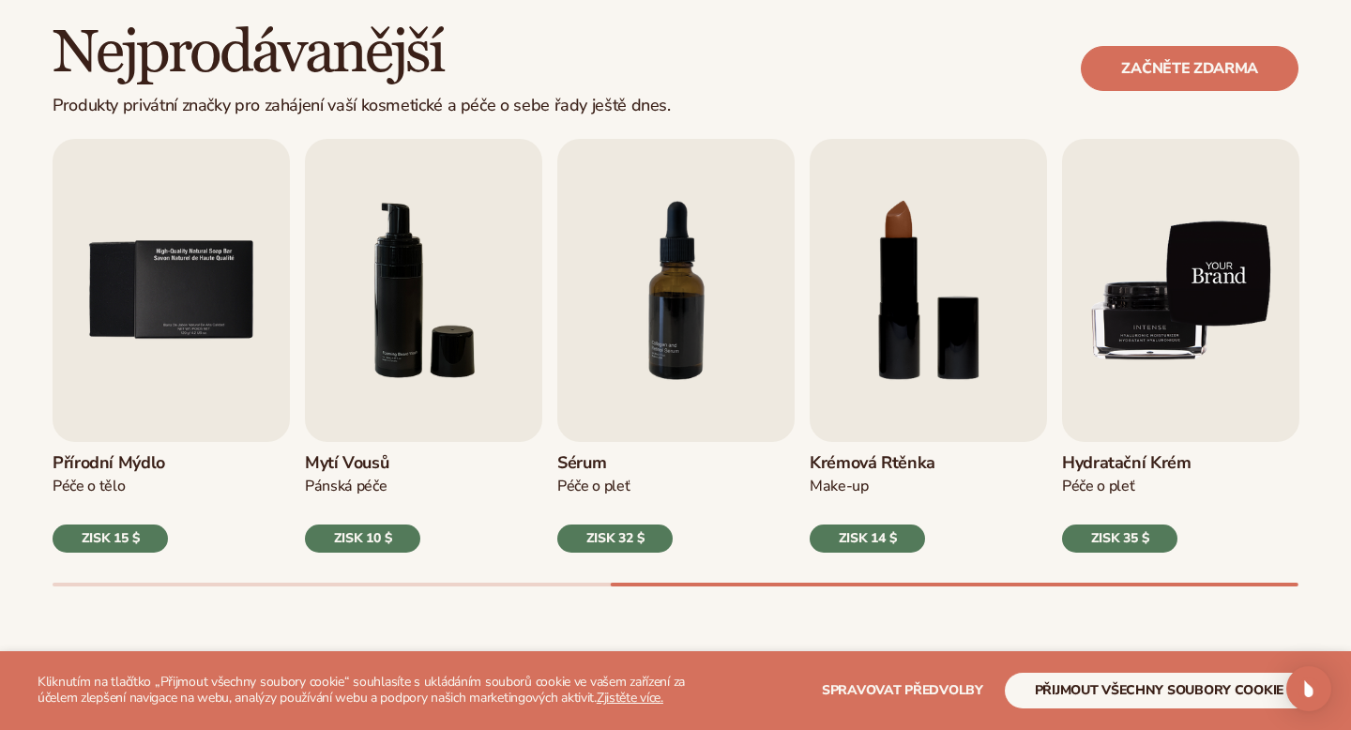
click at [1108, 326] on img "9 / 9" at bounding box center [1180, 290] width 237 height 303
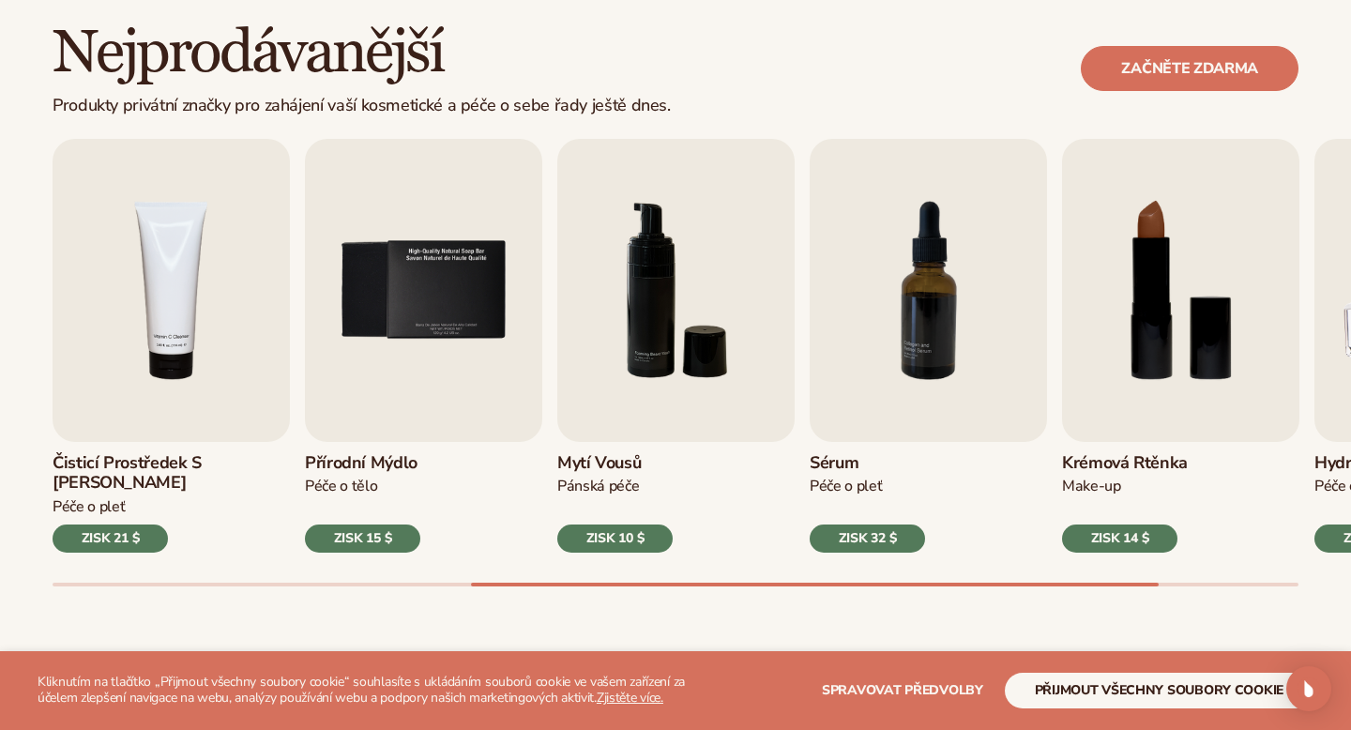
click at [162, 312] on img "4 / 9" at bounding box center [171, 290] width 237 height 303
click at [162, 311] on img "4 / 9" at bounding box center [171, 290] width 237 height 303
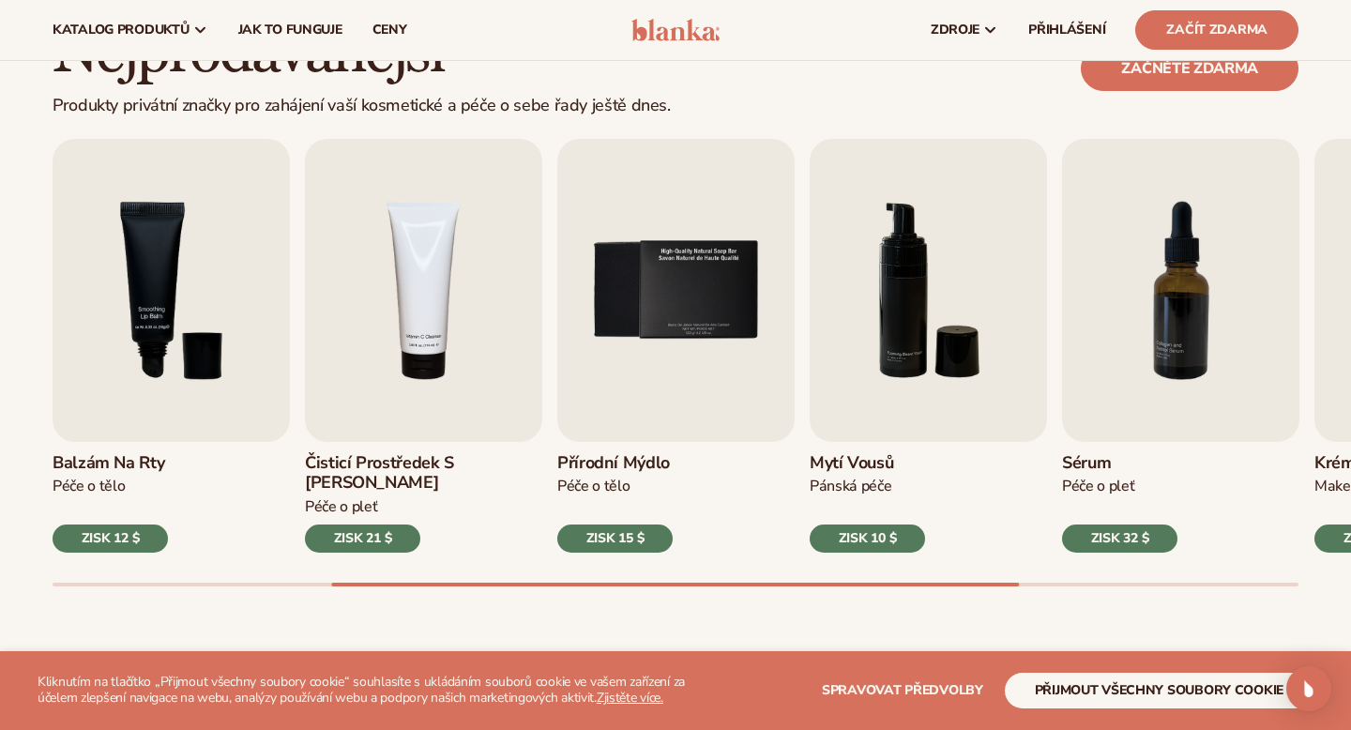
scroll to position [0, 0]
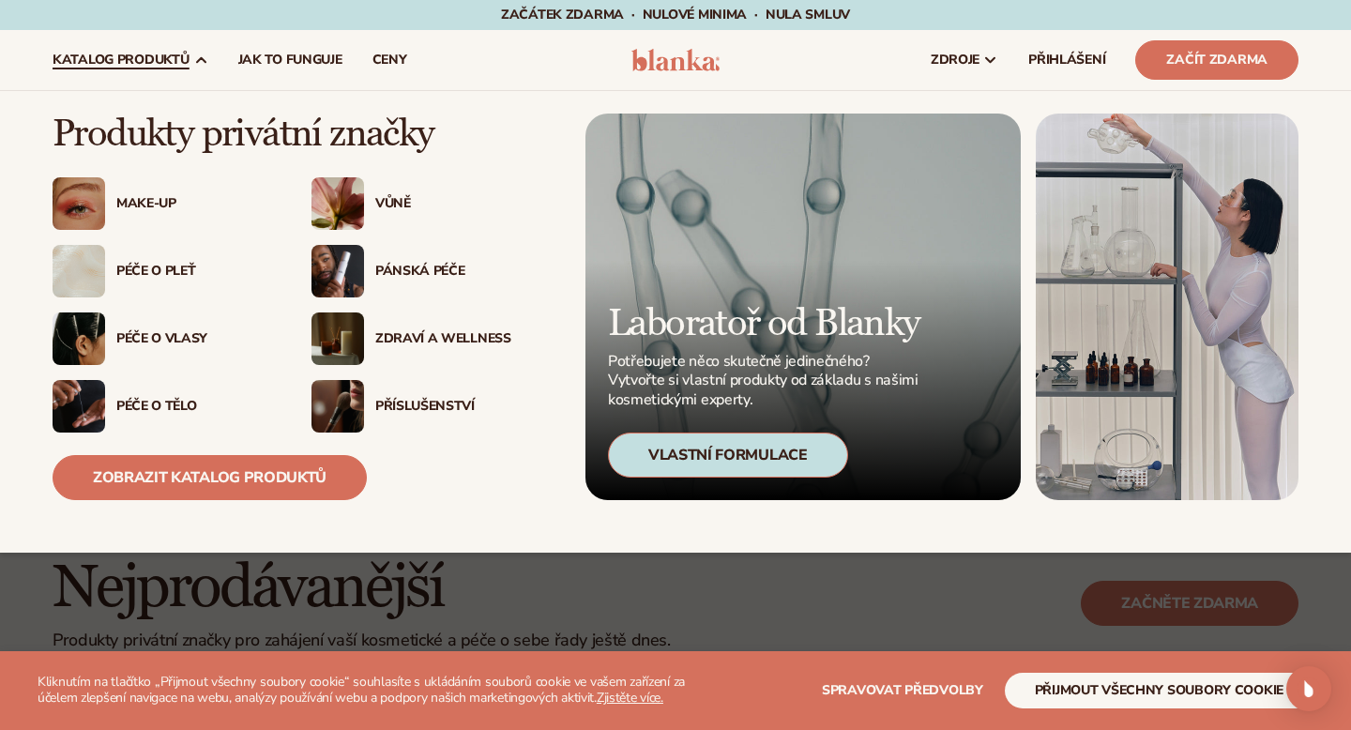
click at [771, 467] on div "Vlastní formulace" at bounding box center [728, 454] width 240 height 45
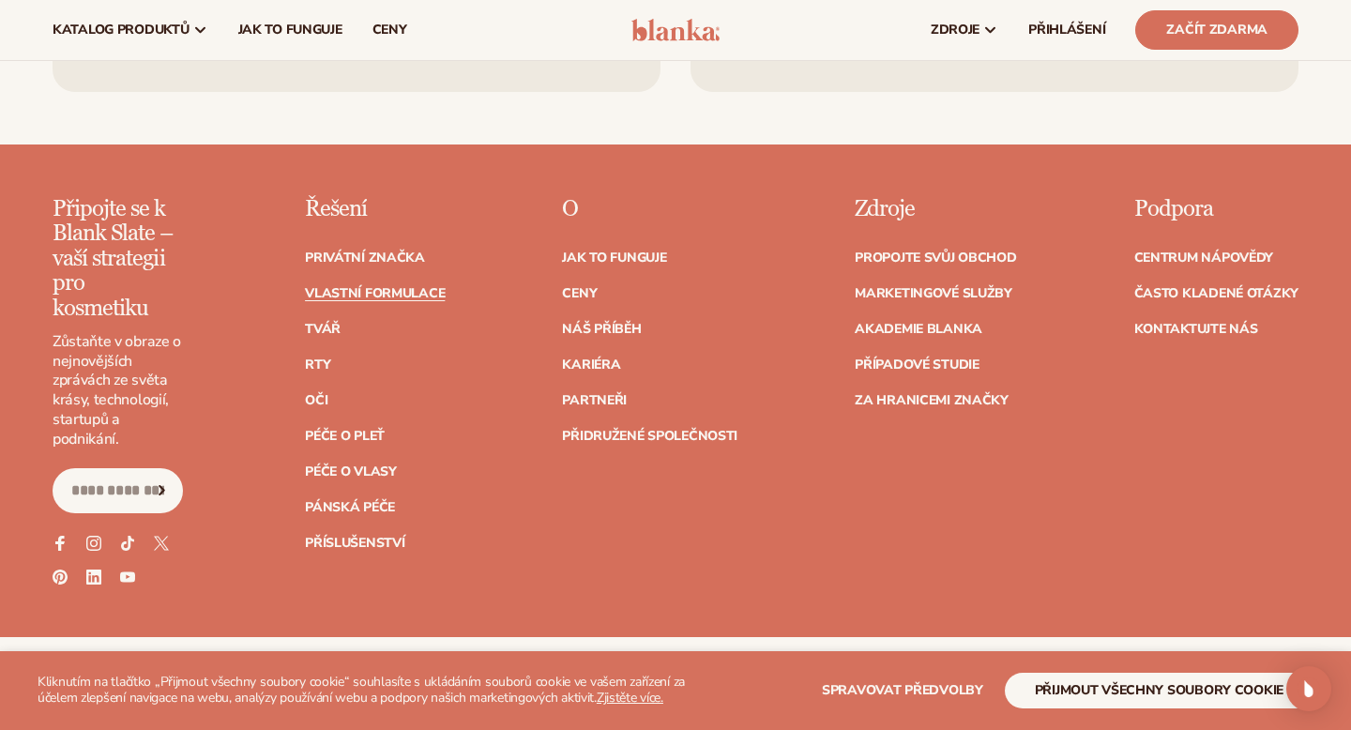
scroll to position [2650, 0]
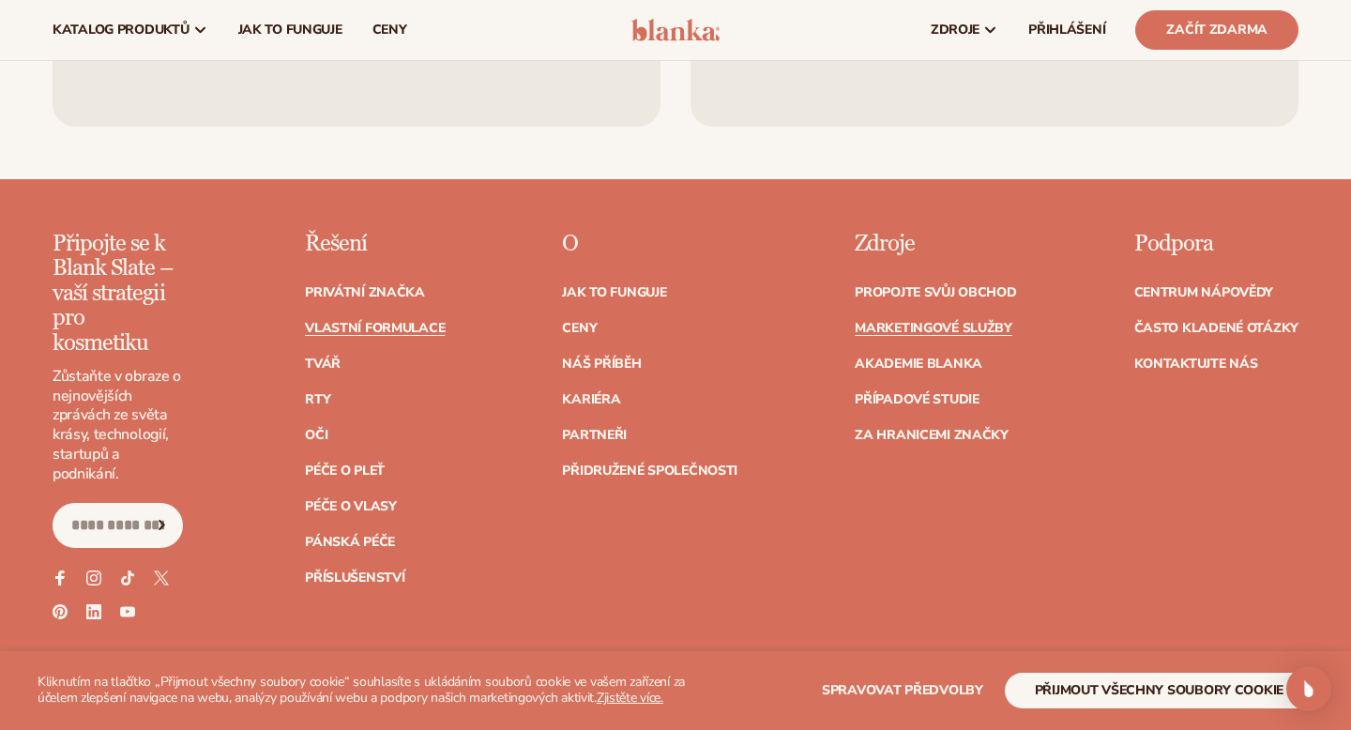
click at [920, 319] on font "Marketingové služby" at bounding box center [934, 328] width 158 height 18
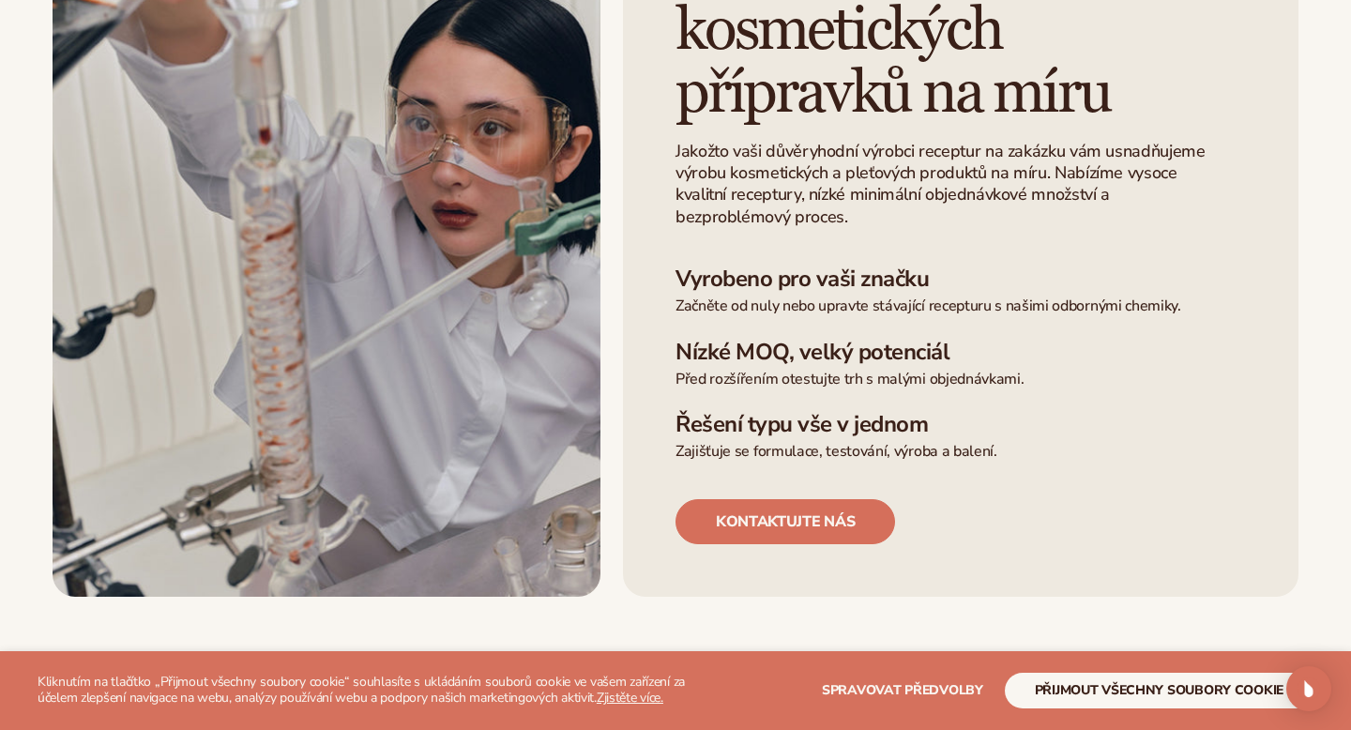
scroll to position [554, 0]
